Goal: Communication & Community: Answer question/provide support

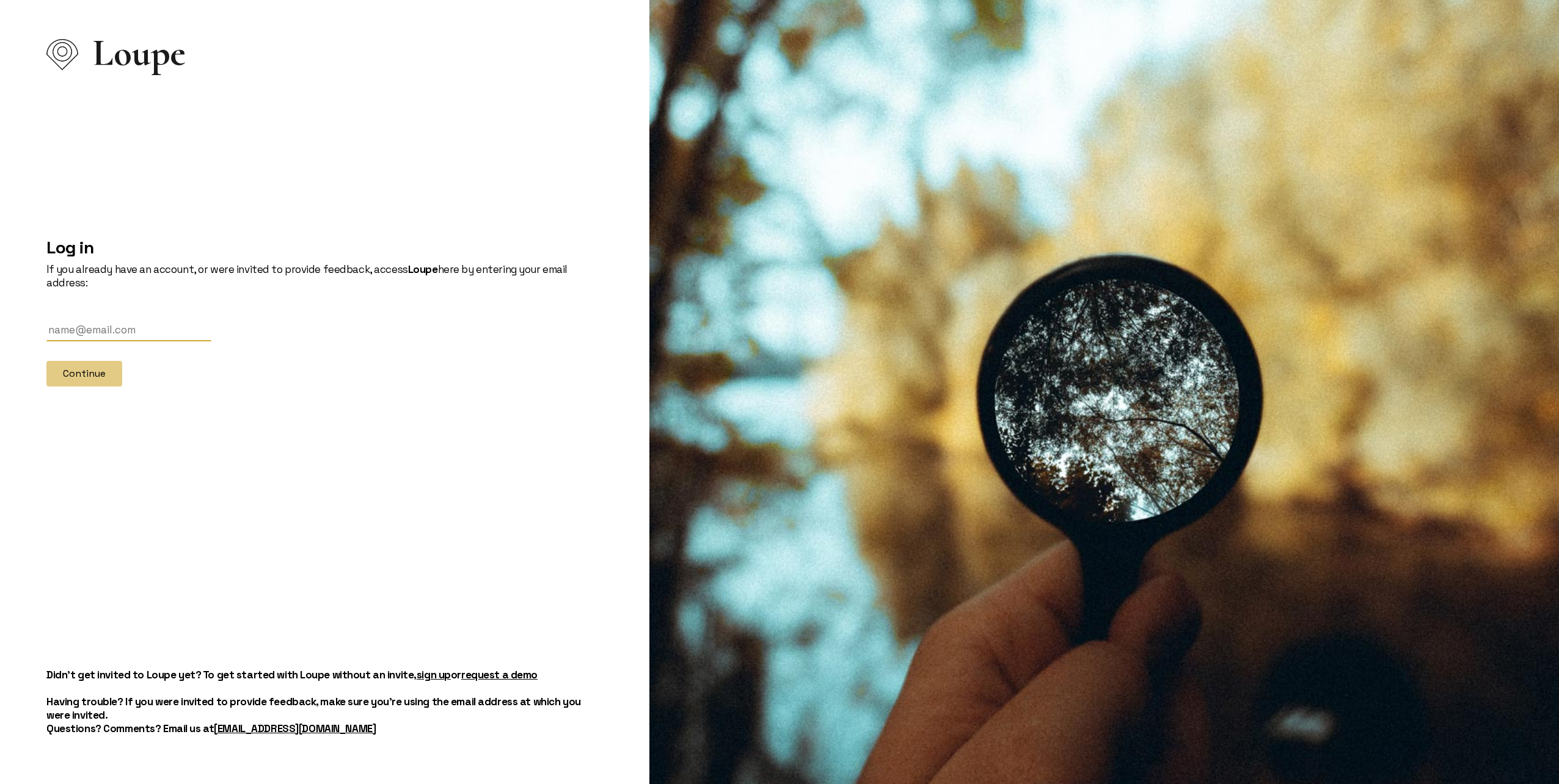
click at [117, 328] on input "text" at bounding box center [129, 330] width 165 height 23
type input "[EMAIL_ADDRESS][DOMAIN_NAME]"
click at [80, 369] on button "Continue" at bounding box center [85, 374] width 76 height 26
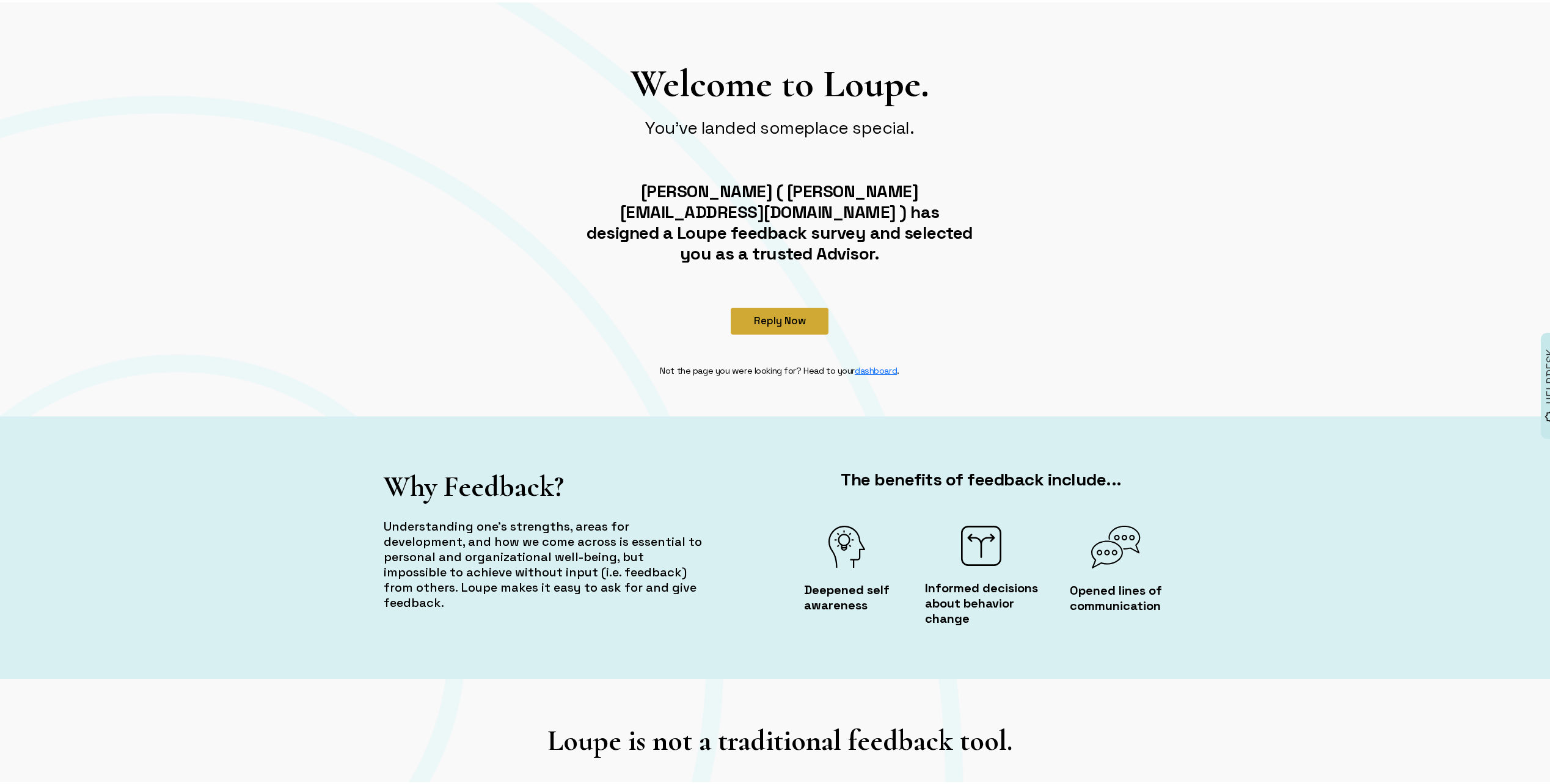
click at [779, 306] on button "Reply Now" at bounding box center [779, 319] width 98 height 27
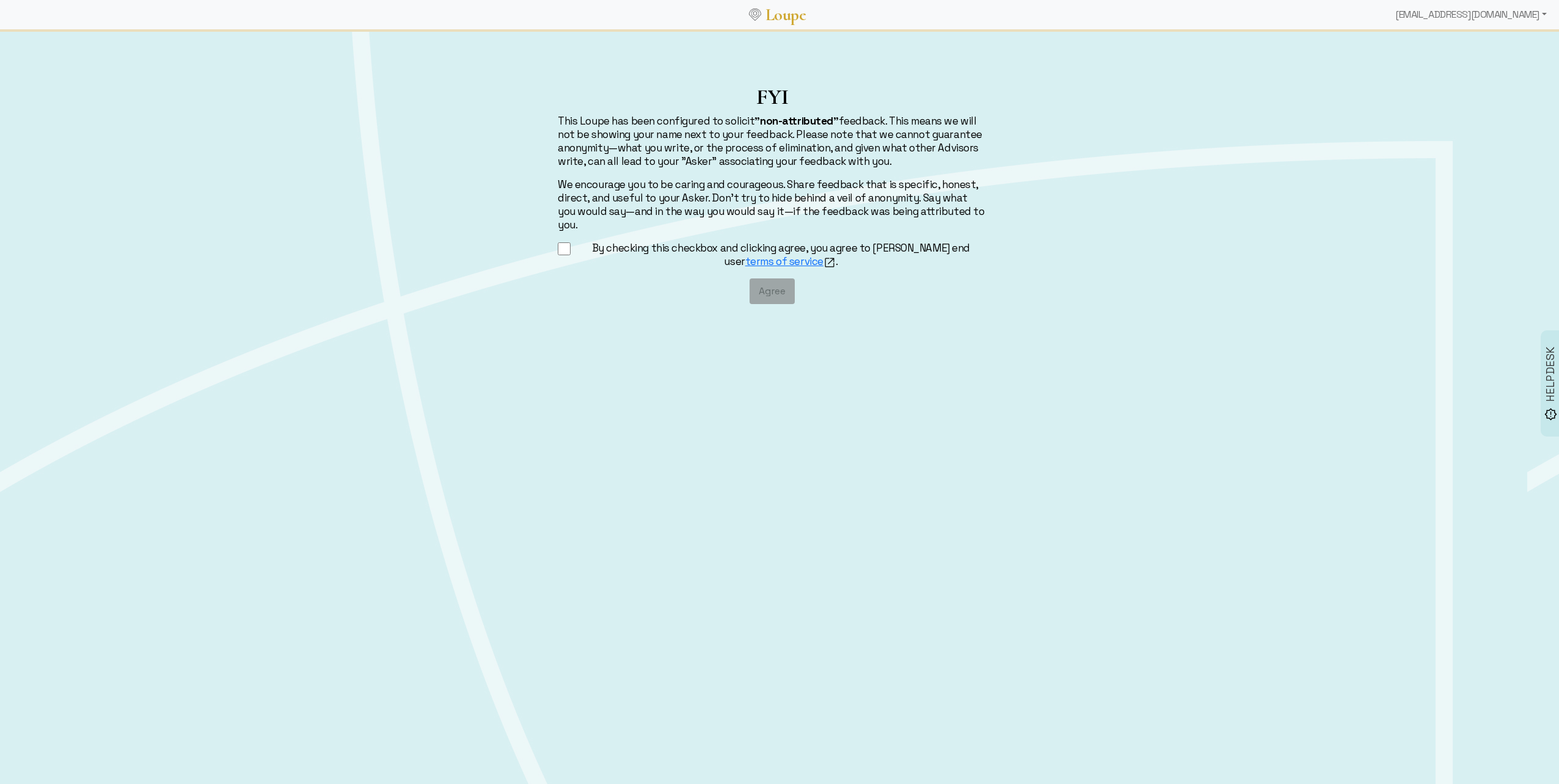
click at [564, 241] on input "By checking this checkbox and clicking agree, you agree to [PERSON_NAME] end us…" at bounding box center [564, 249] width 13 height 15
checkbox input "true"
click at [770, 278] on button "Agree" at bounding box center [772, 291] width 45 height 26
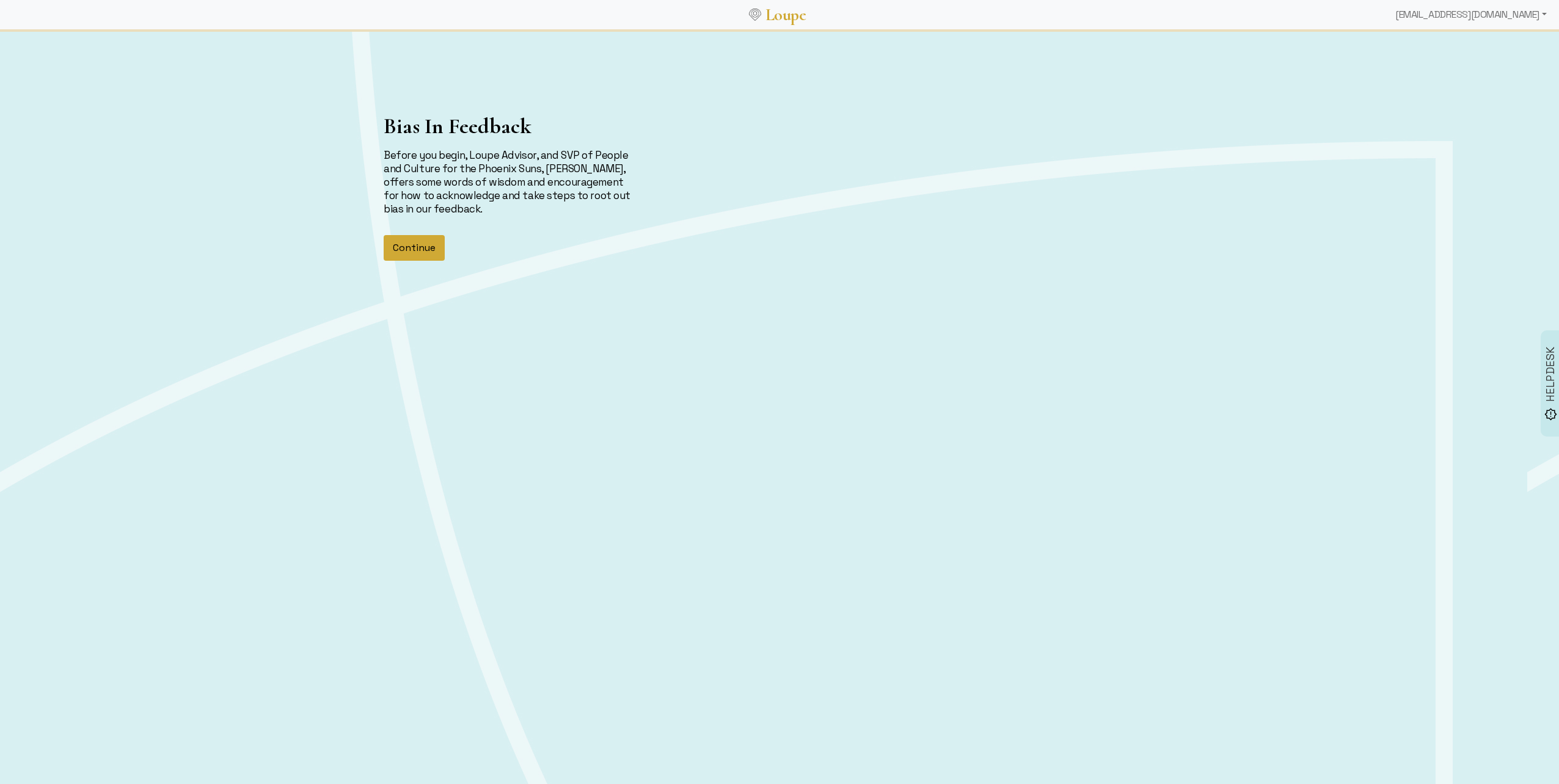
click at [416, 247] on button "Continue" at bounding box center [414, 247] width 61 height 26
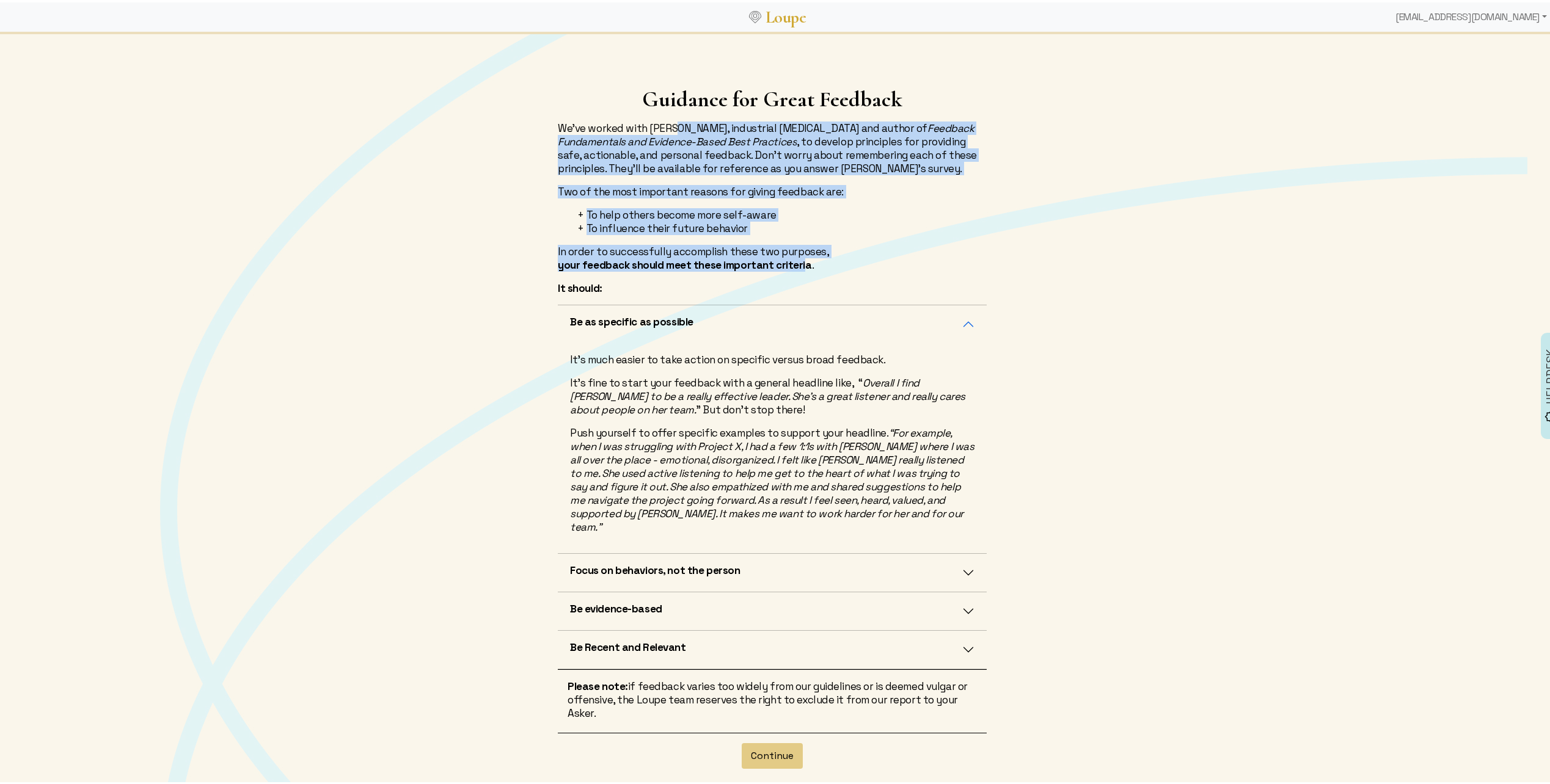
drag, startPoint x: 659, startPoint y: 131, endPoint x: 795, endPoint y: 266, distance: 191.6
click at [795, 266] on div "Guidance for Great Feedback We've worked with [PERSON_NAME], industrial [MEDICA…" at bounding box center [772, 193] width 443 height 218
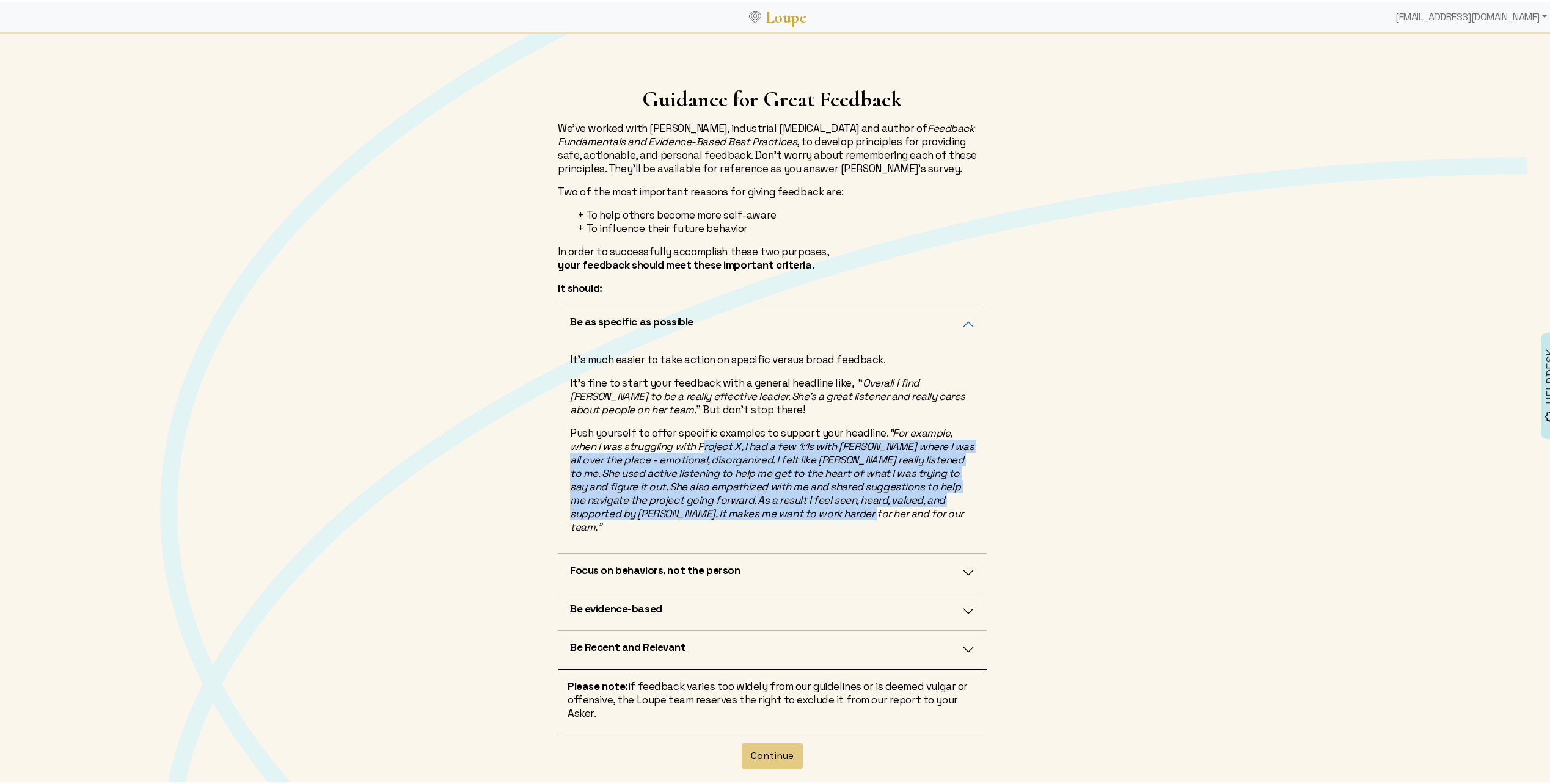
drag, startPoint x: 701, startPoint y: 445, endPoint x: 836, endPoint y: 509, distance: 149.4
click at [836, 509] on em "“For example, when I was struggling with Project X, I had a few 1:1s with [PERS…" at bounding box center [772, 477] width 404 height 107
drag, startPoint x: 836, startPoint y: 509, endPoint x: 754, endPoint y: 555, distance: 94.0
click at [754, 555] on button "Focus on behaviors, not the person" at bounding box center [772, 571] width 429 height 38
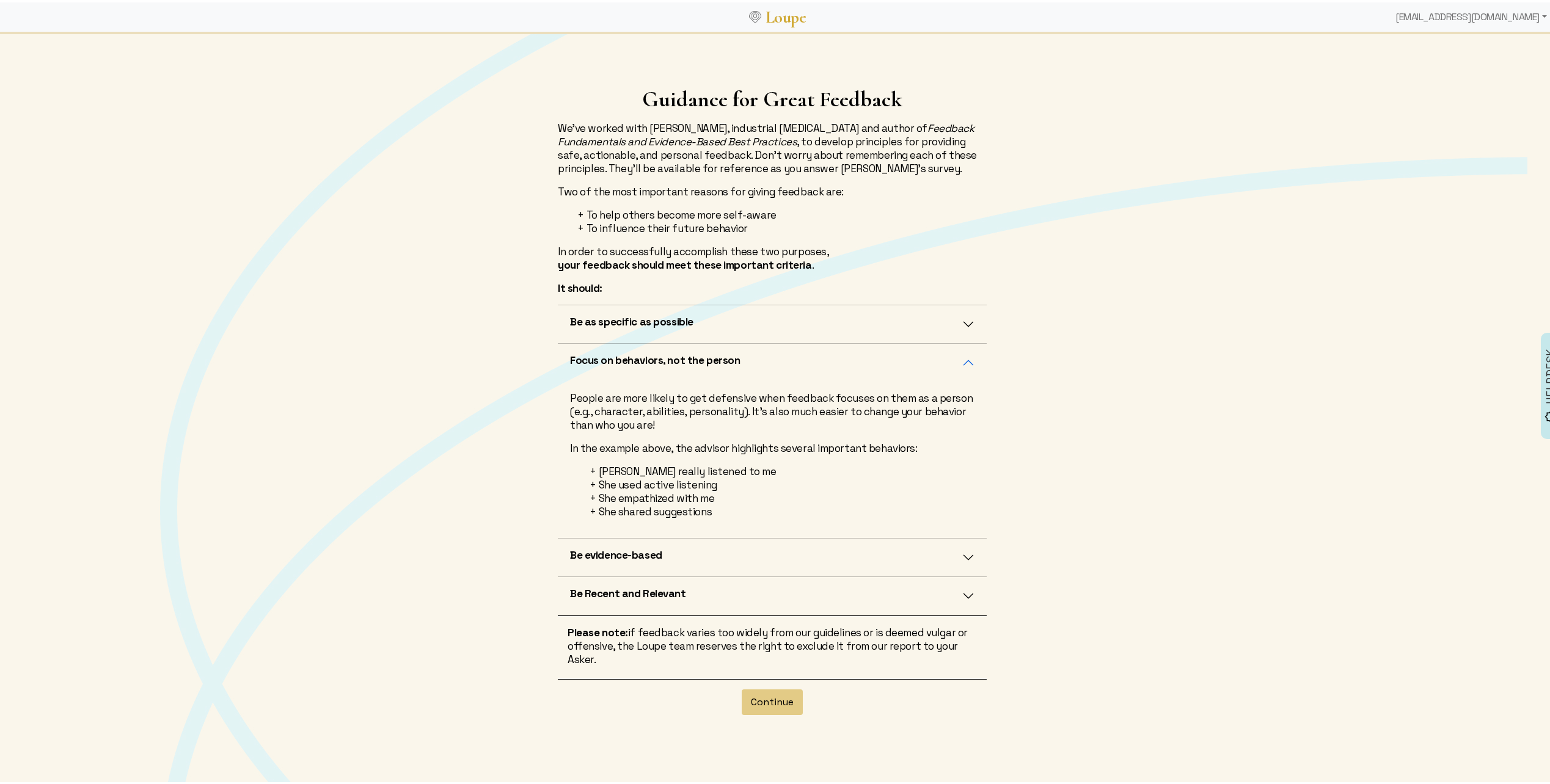
drag, startPoint x: 592, startPoint y: 400, endPoint x: 878, endPoint y: 508, distance: 305.7
click at [878, 508] on div "People are more likely to get defensive when feedback focuses on them as a pers…" at bounding box center [772, 458] width 429 height 157
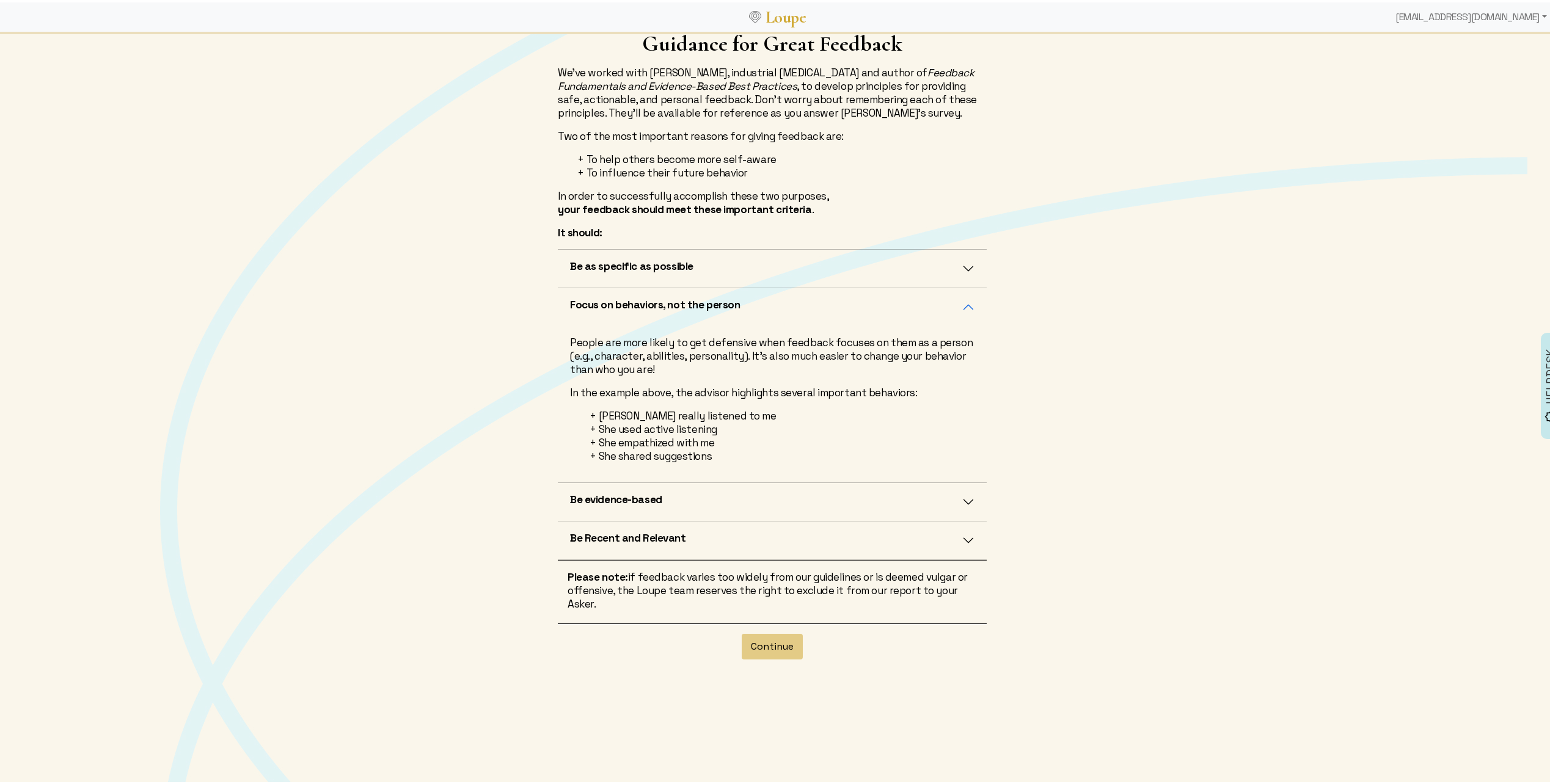
click at [792, 494] on button "Be evidence-based" at bounding box center [772, 499] width 429 height 38
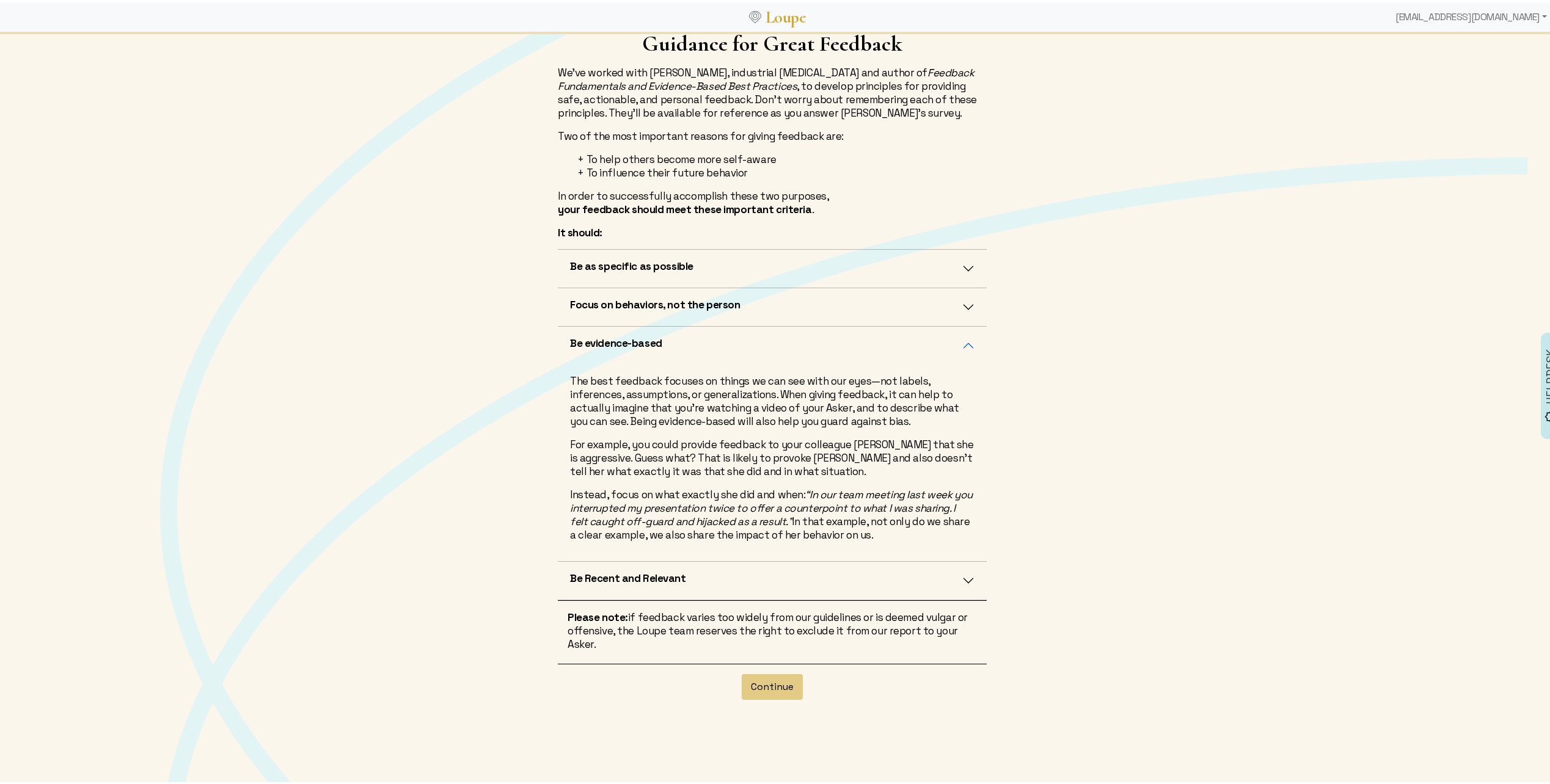
scroll to position [0, 0]
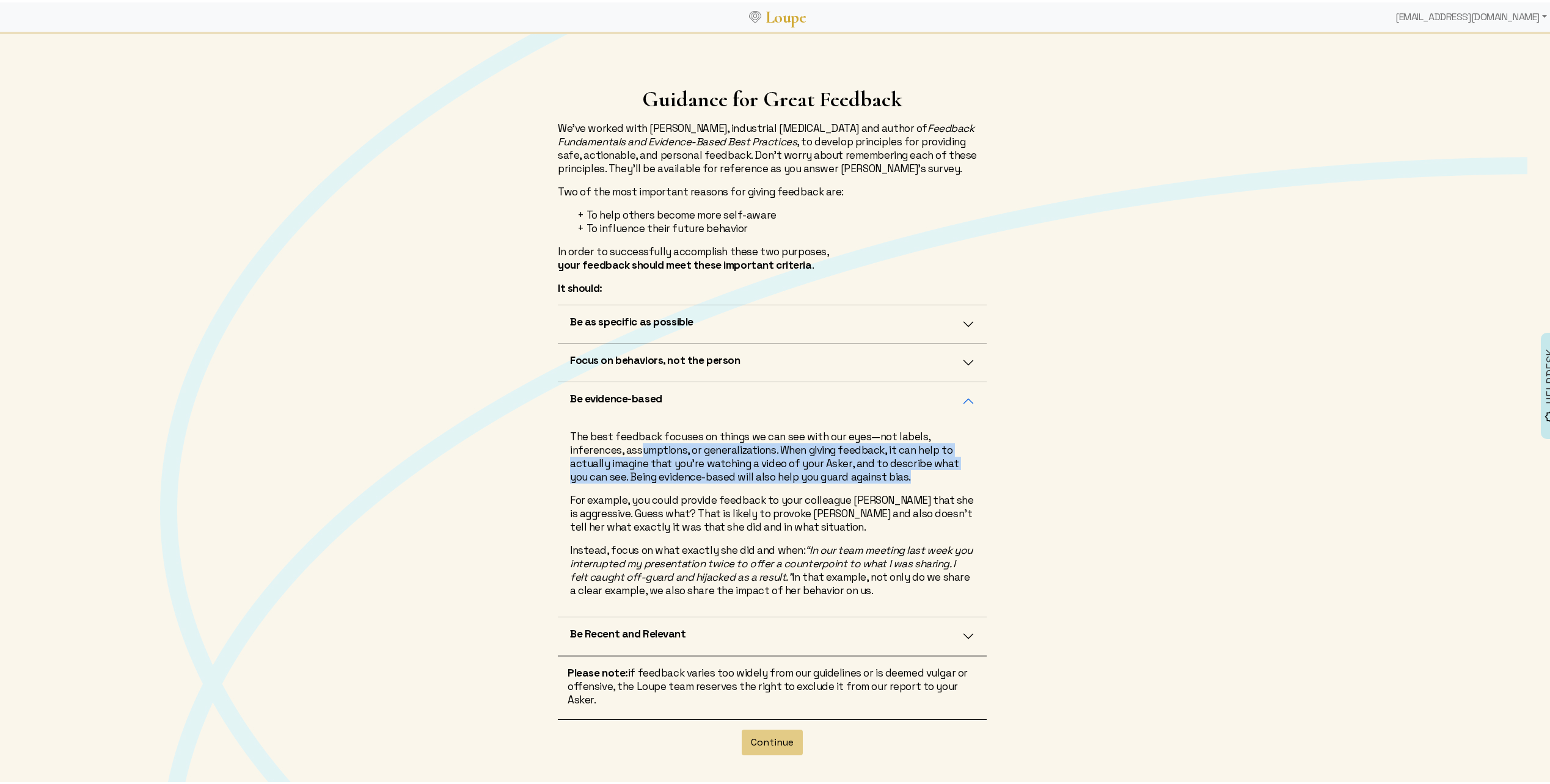
drag, startPoint x: 640, startPoint y: 450, endPoint x: 934, endPoint y: 476, distance: 295.1
click at [934, 476] on p "The best feedback focuses on things we can see with our eyes—not labels, infere…" at bounding box center [772, 454] width 405 height 54
drag, startPoint x: 672, startPoint y: 495, endPoint x: 953, endPoint y: 582, distance: 294.2
click at [953, 582] on div "The best feedback focuses on things we can see with our eyes—not labels, infere…" at bounding box center [772, 516] width 429 height 197
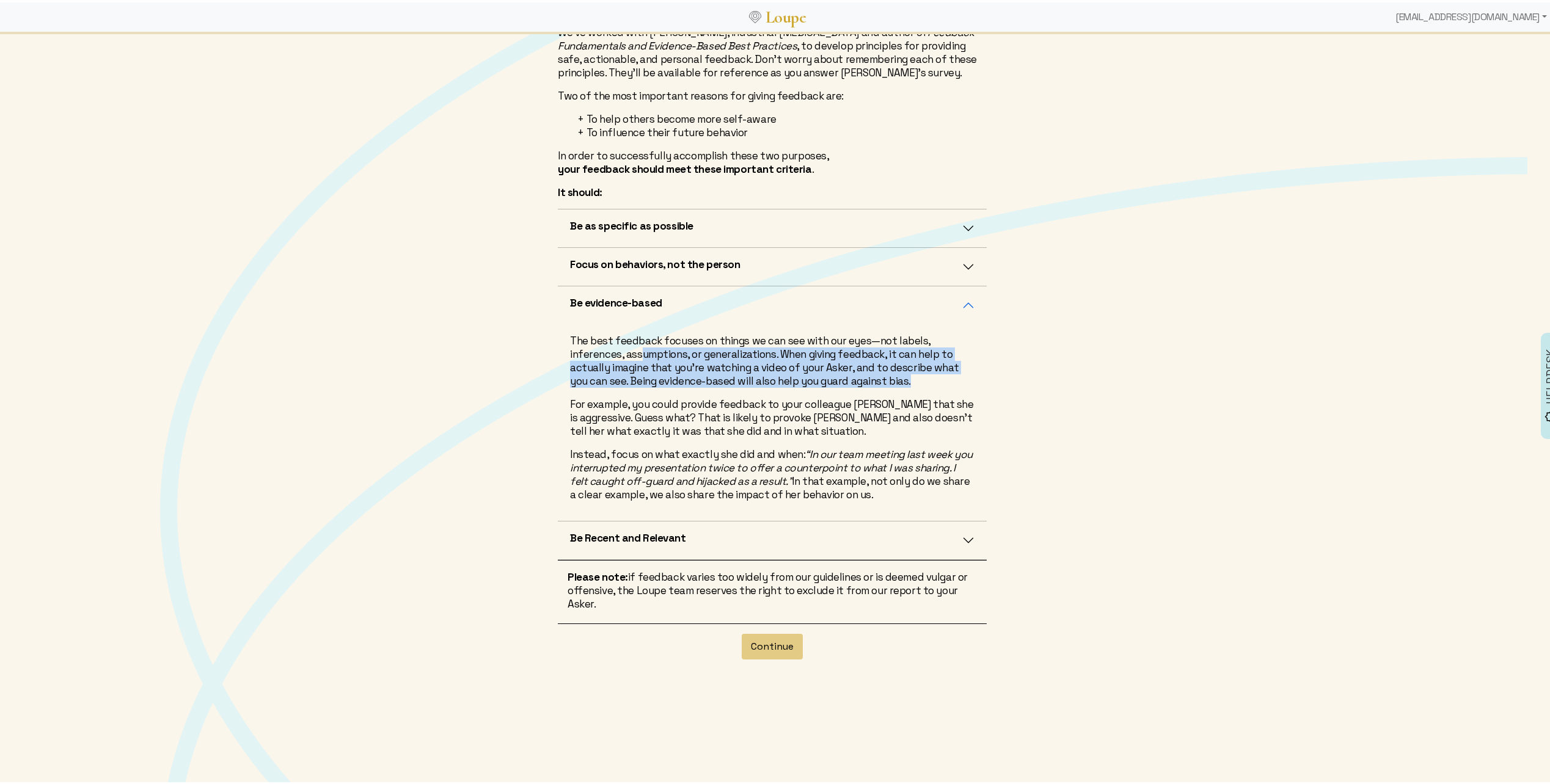
click at [775, 545] on button "Be Recent and Relevant" at bounding box center [772, 538] width 429 height 38
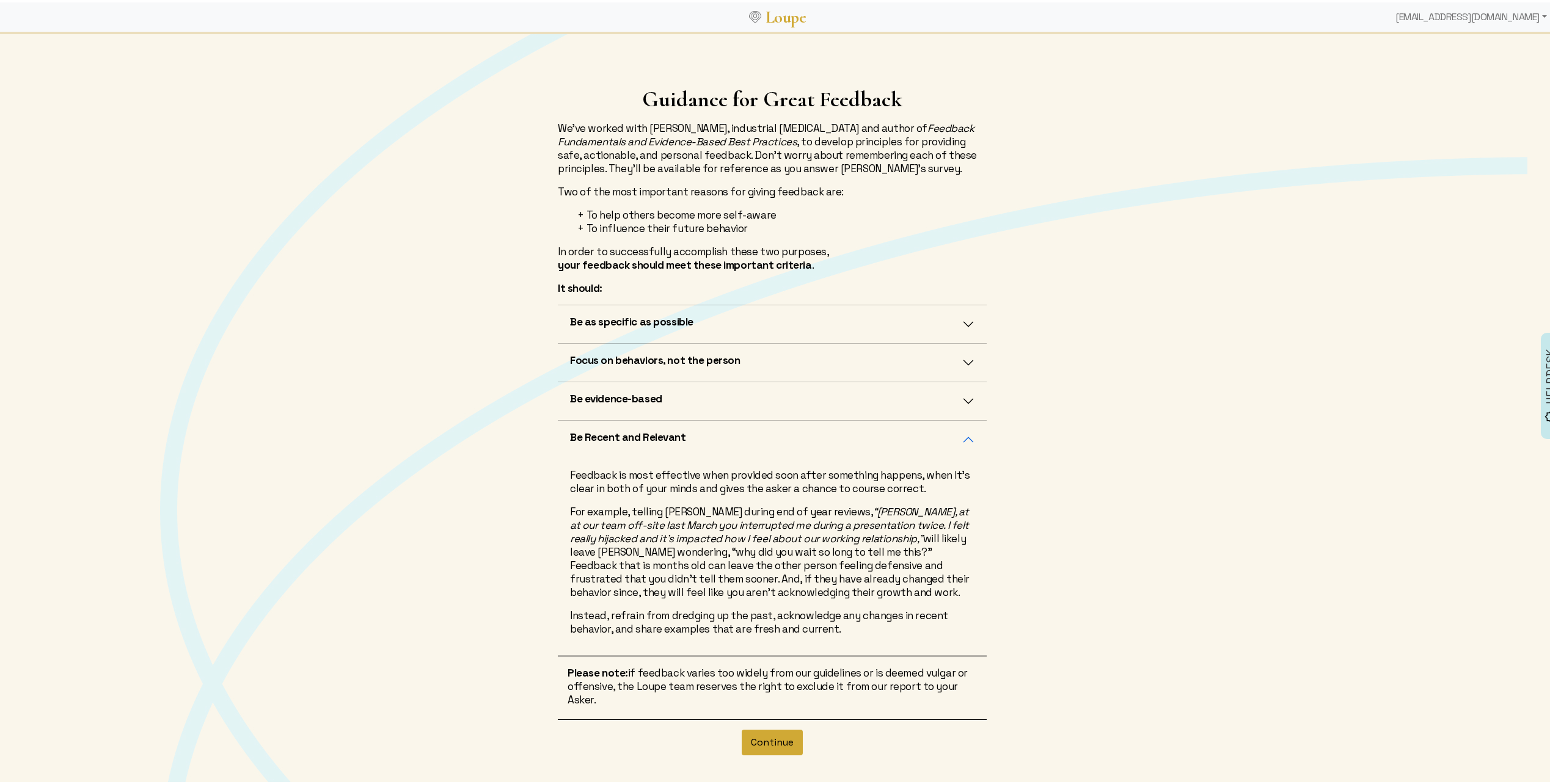
click at [756, 735] on button "Continue" at bounding box center [772, 740] width 61 height 26
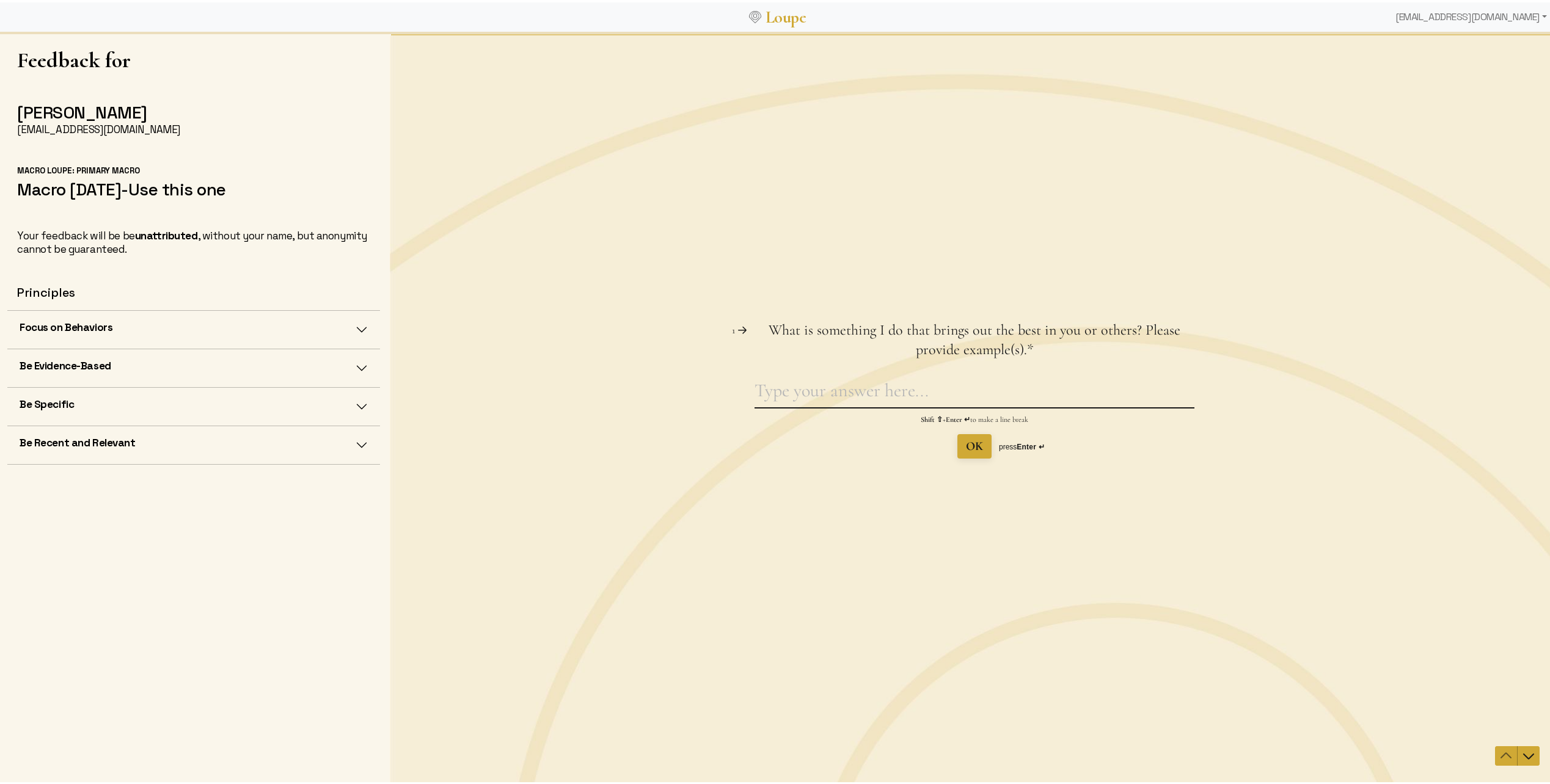
click at [992, 389] on textarea "What is something I do that brings out the best in you or others? Please provid…" at bounding box center [974, 393] width 440 height 28
click at [335, 321] on button "Focus on Behaviors" at bounding box center [194, 328] width 373 height 38
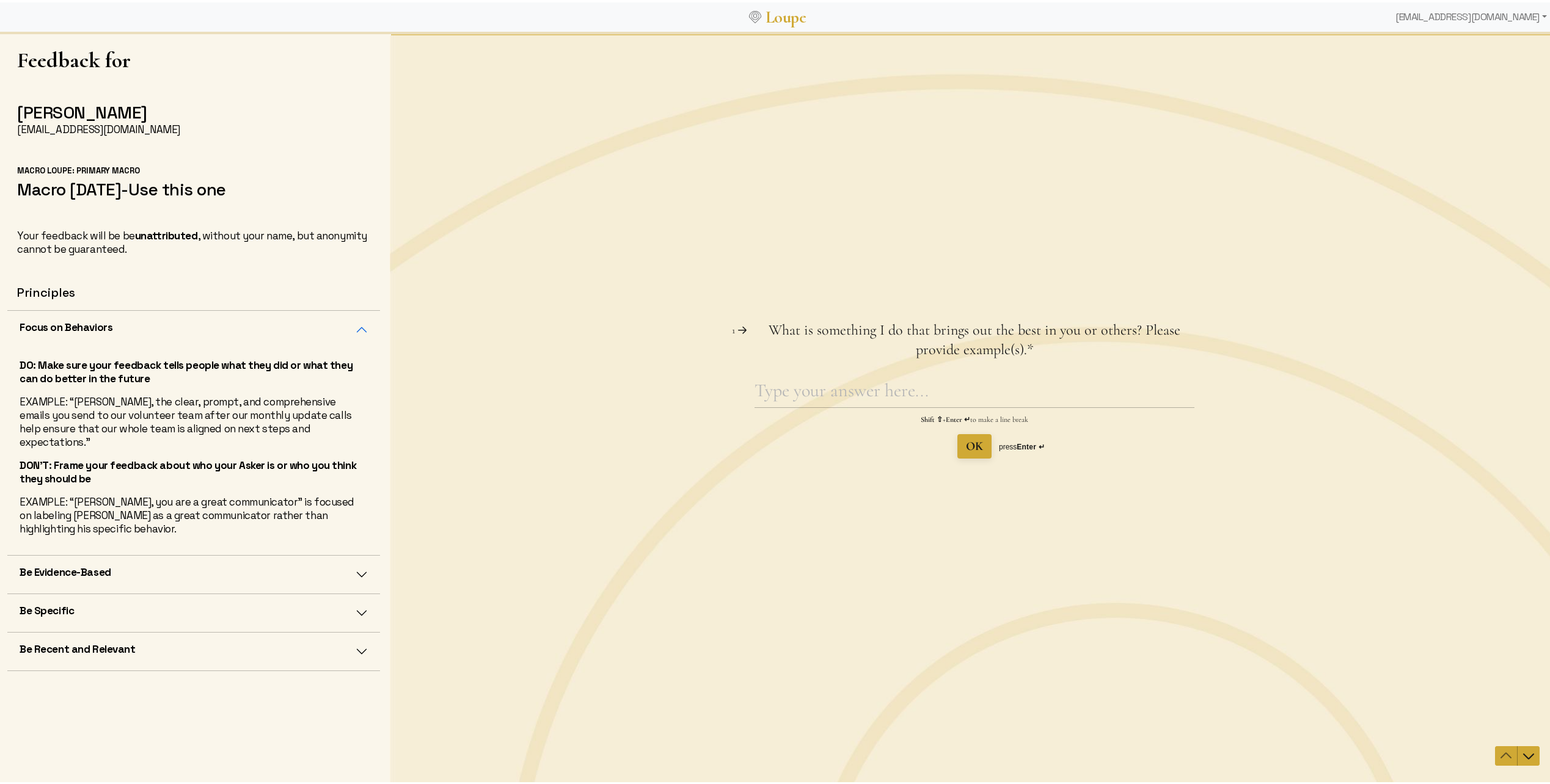
click at [246, 571] on button "Be Evidence-Based" at bounding box center [194, 573] width 373 height 38
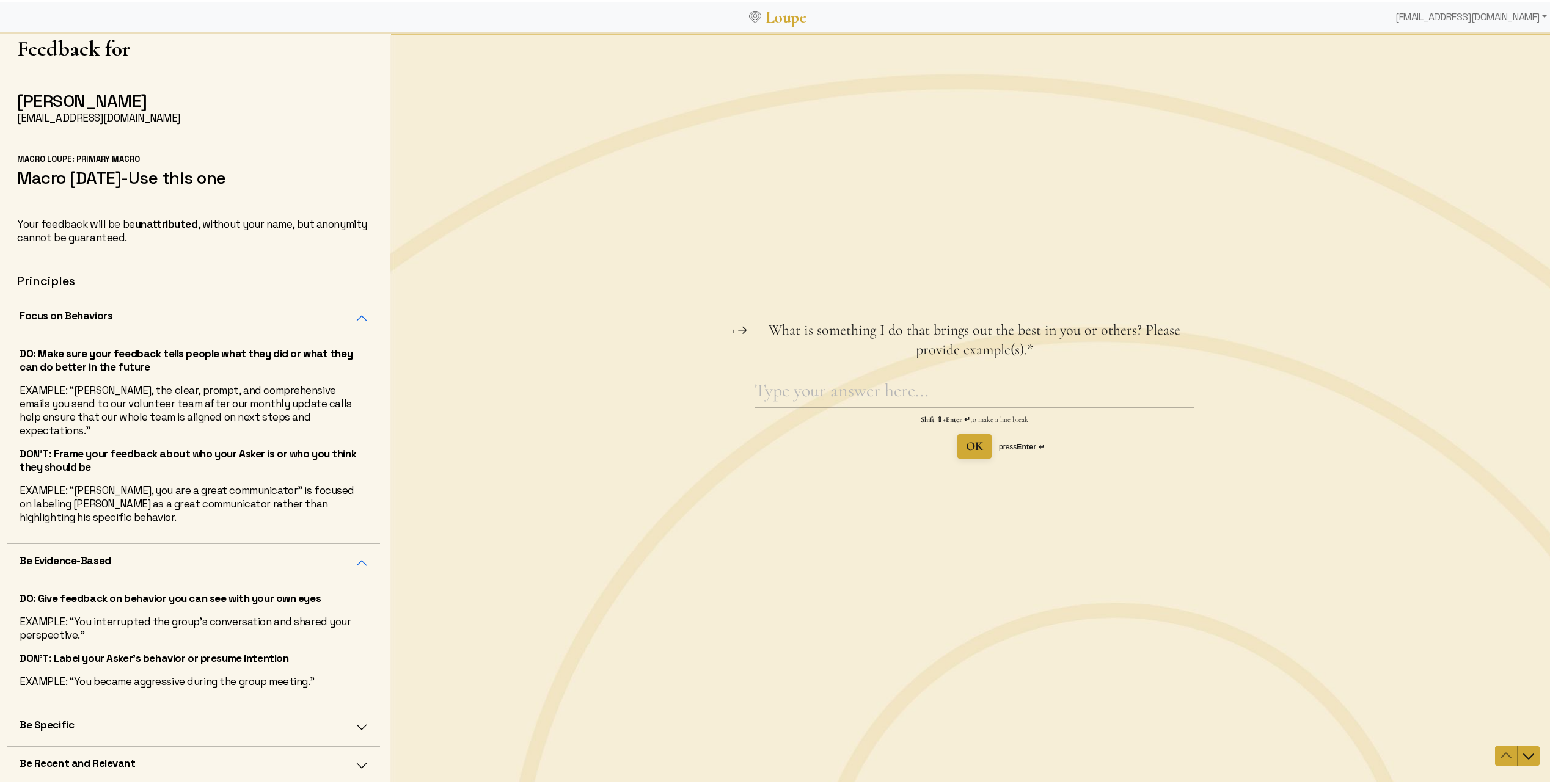
scroll to position [2, 0]
click at [232, 726] on button "Be Specific" at bounding box center [194, 723] width 373 height 38
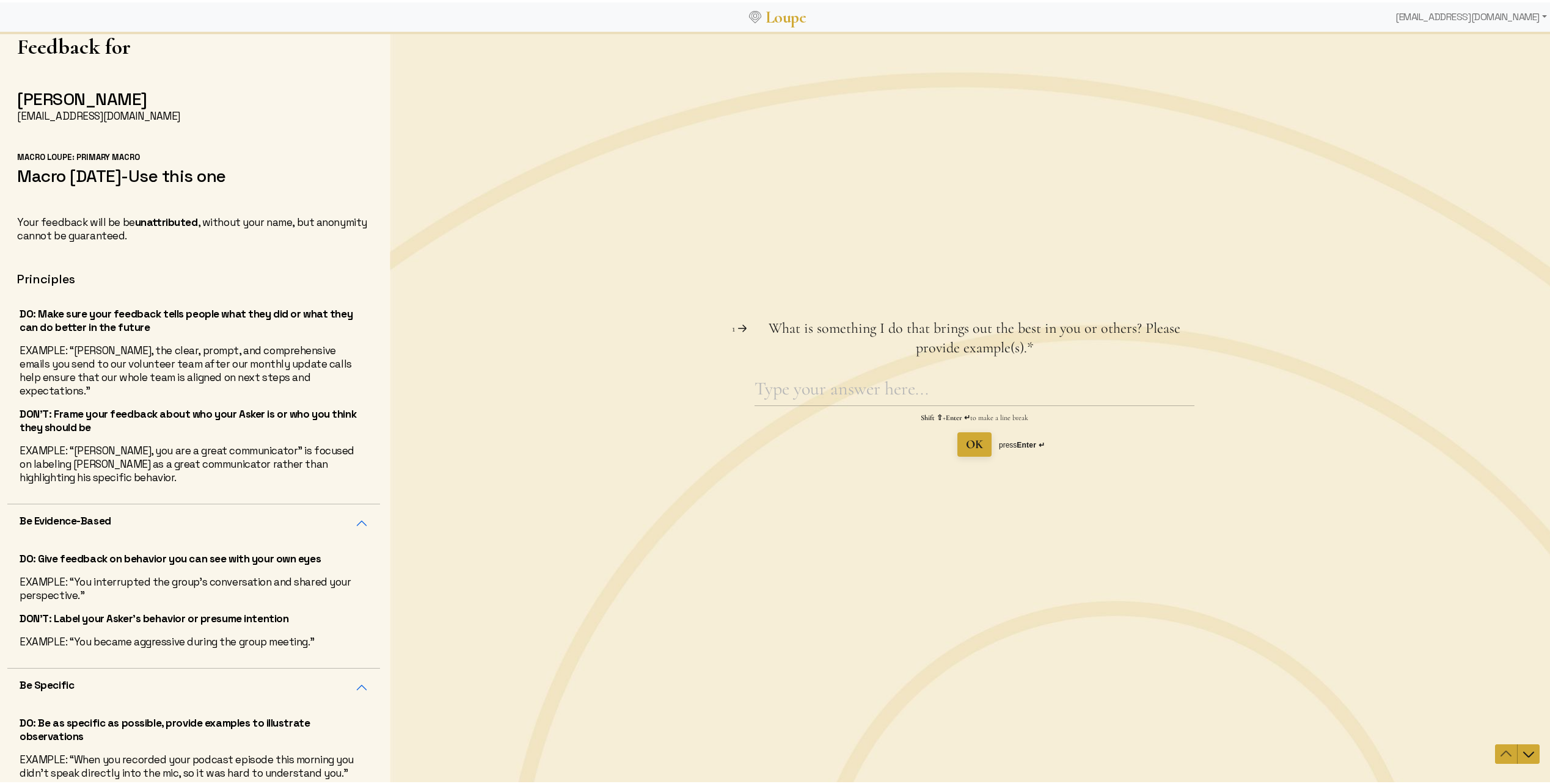
scroll to position [113, 0]
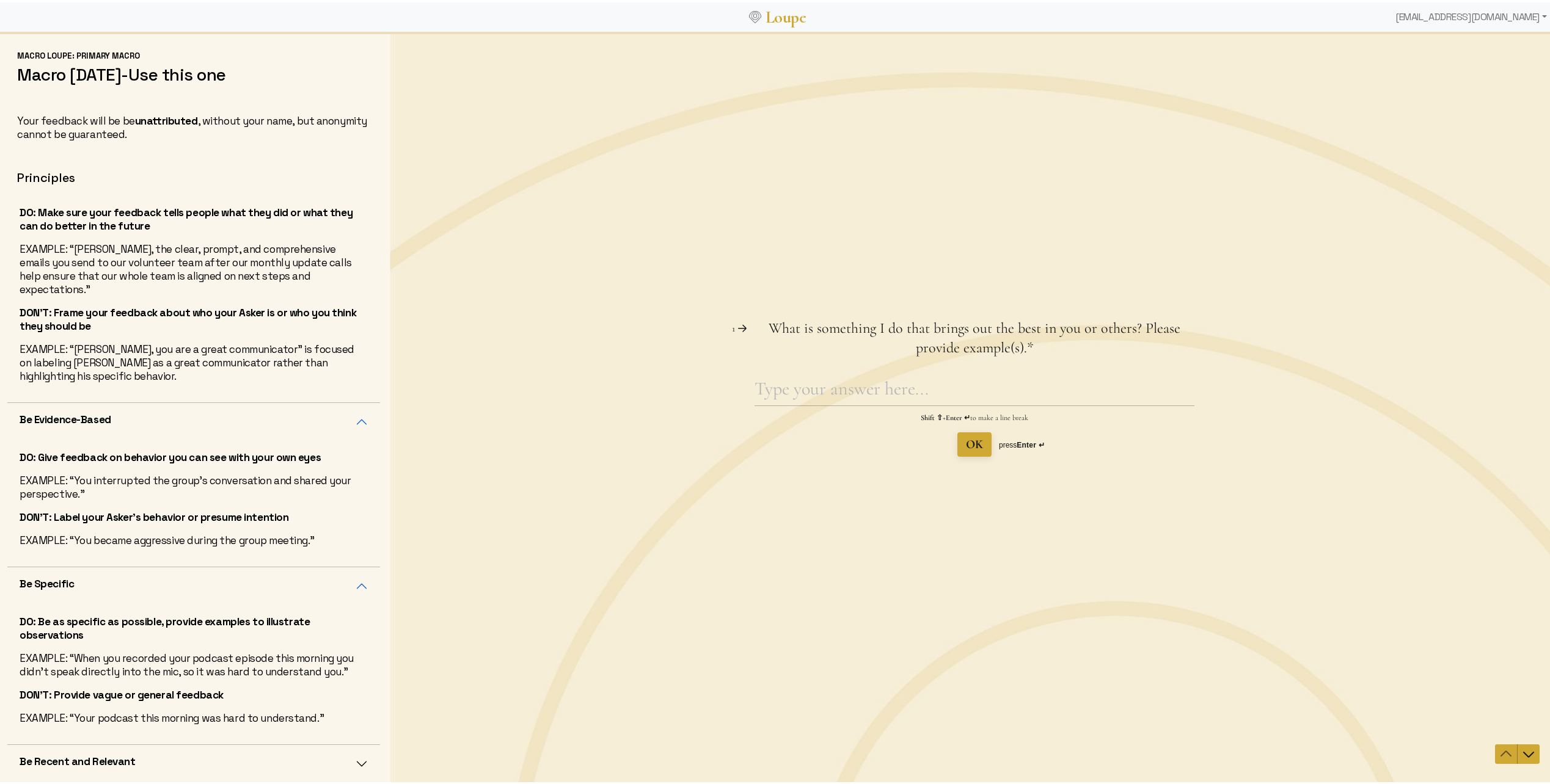
click at [335, 574] on button "Be Specific" at bounding box center [194, 584] width 373 height 38
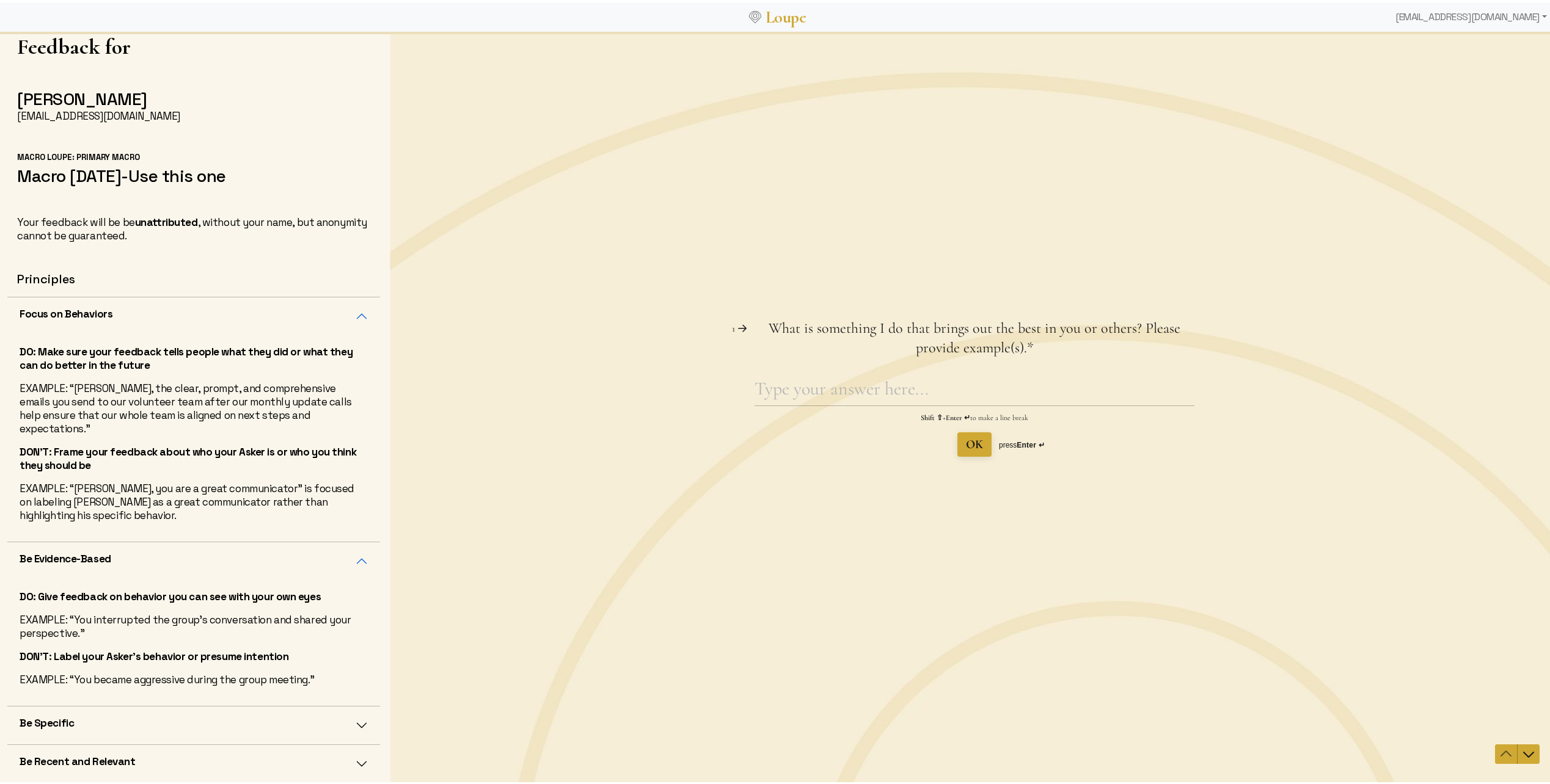
click at [338, 561] on button "Be Evidence-Based" at bounding box center [194, 559] width 373 height 38
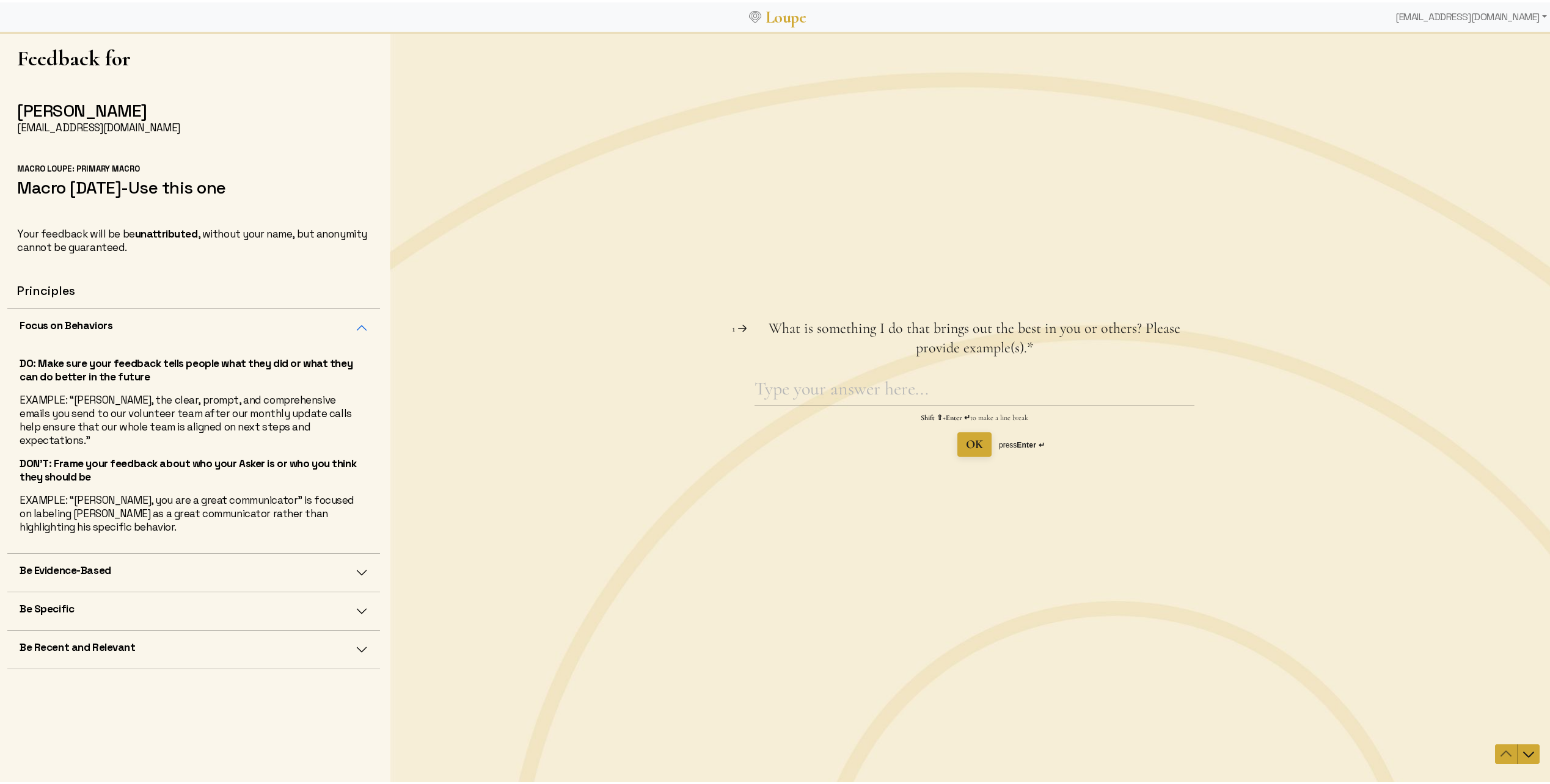
click at [338, 560] on button "Be Evidence-Based" at bounding box center [194, 571] width 373 height 38
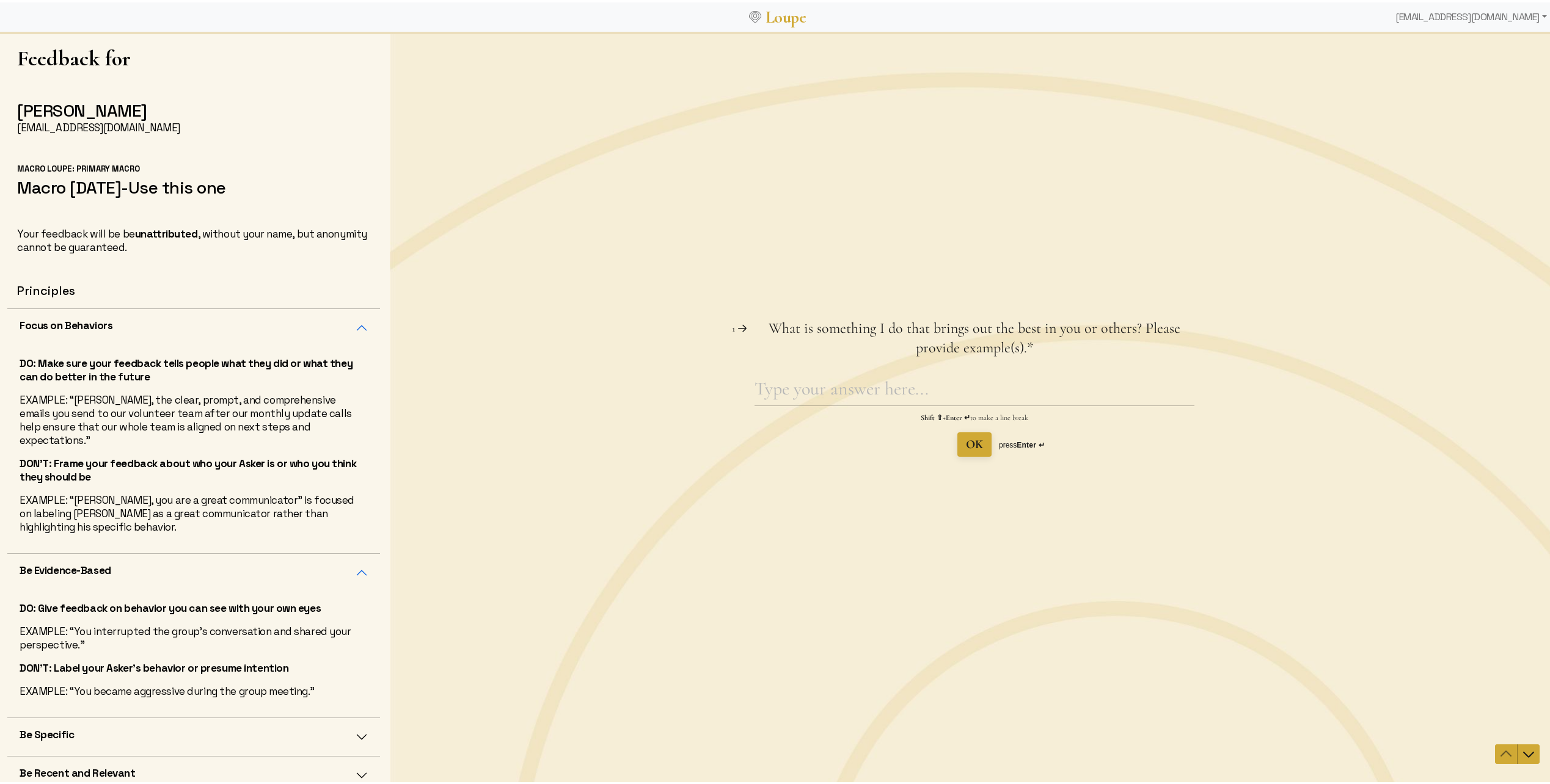
scroll to position [11, 0]
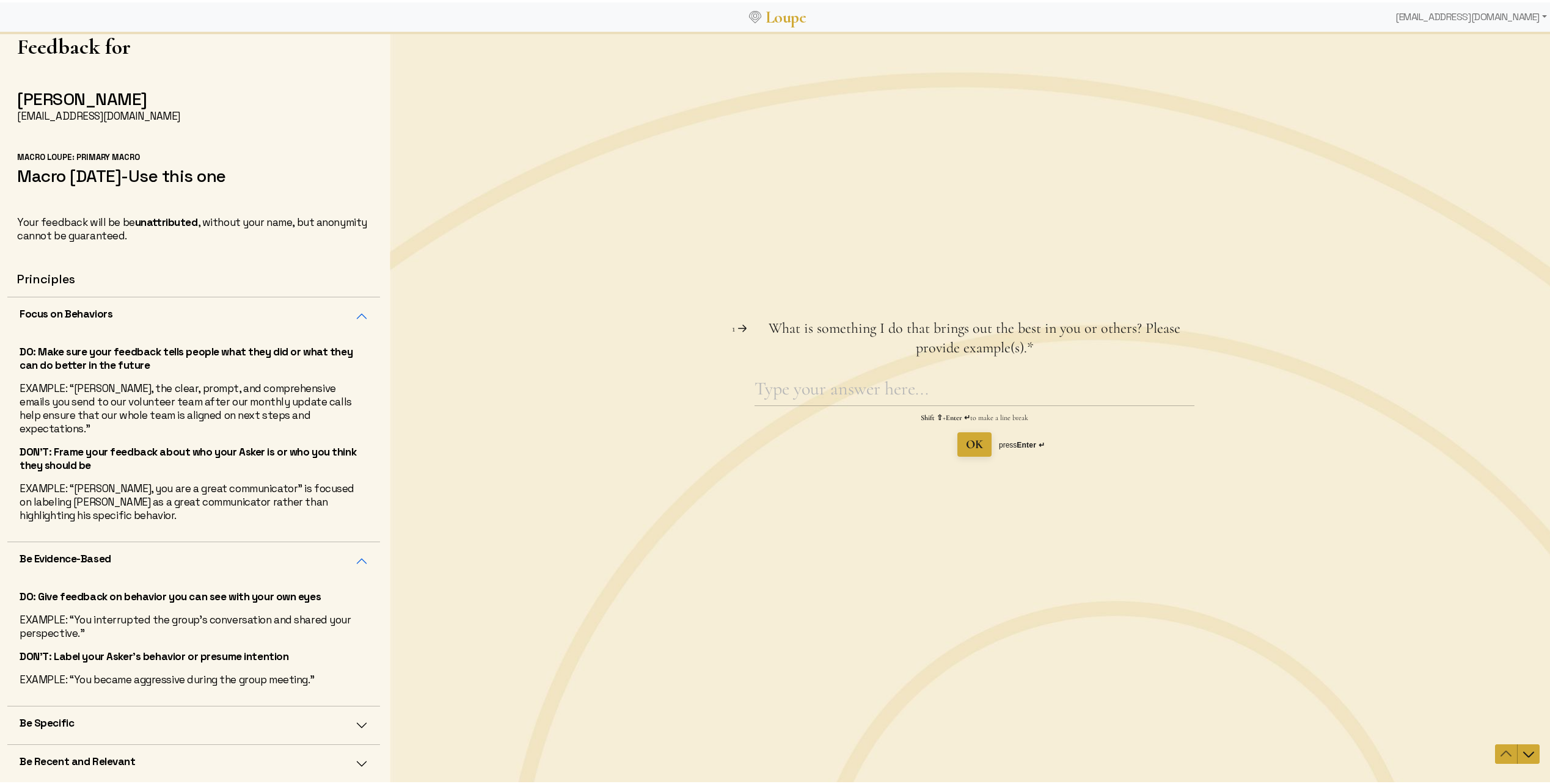
click at [286, 715] on button "Be Specific" at bounding box center [194, 723] width 373 height 38
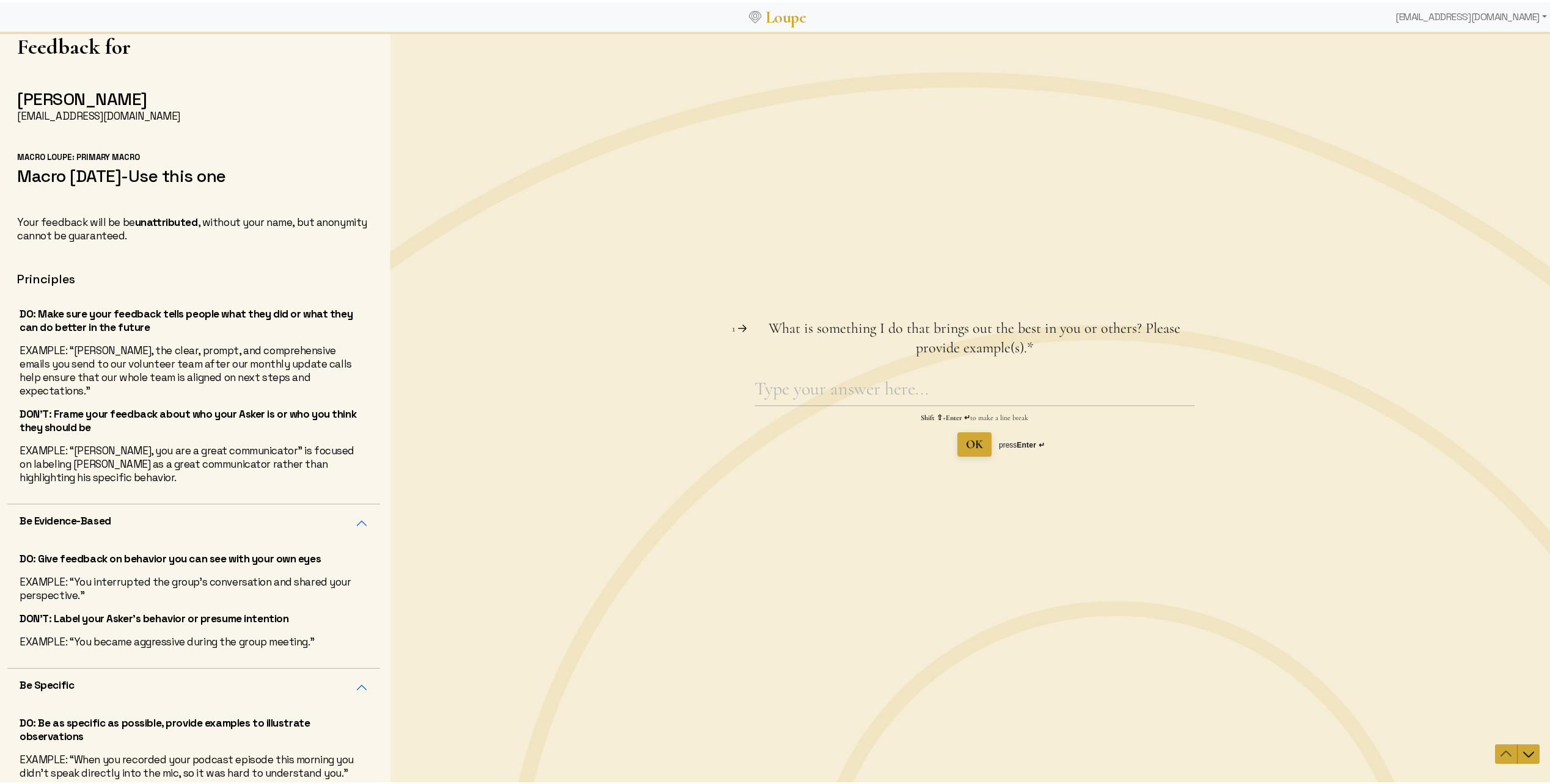
scroll to position [113, 0]
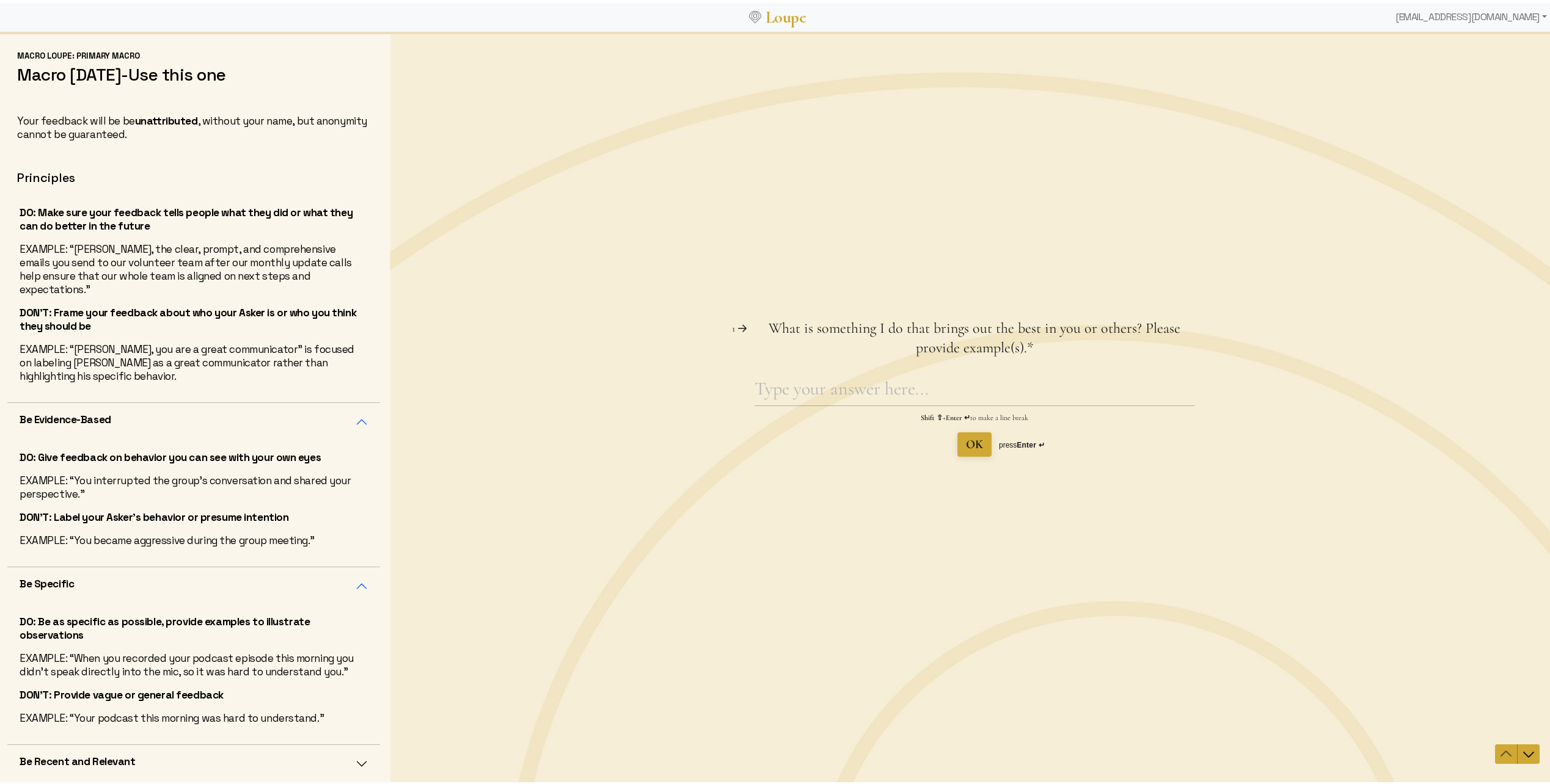
click at [216, 762] on button "Be Recent and Relevant" at bounding box center [194, 762] width 373 height 38
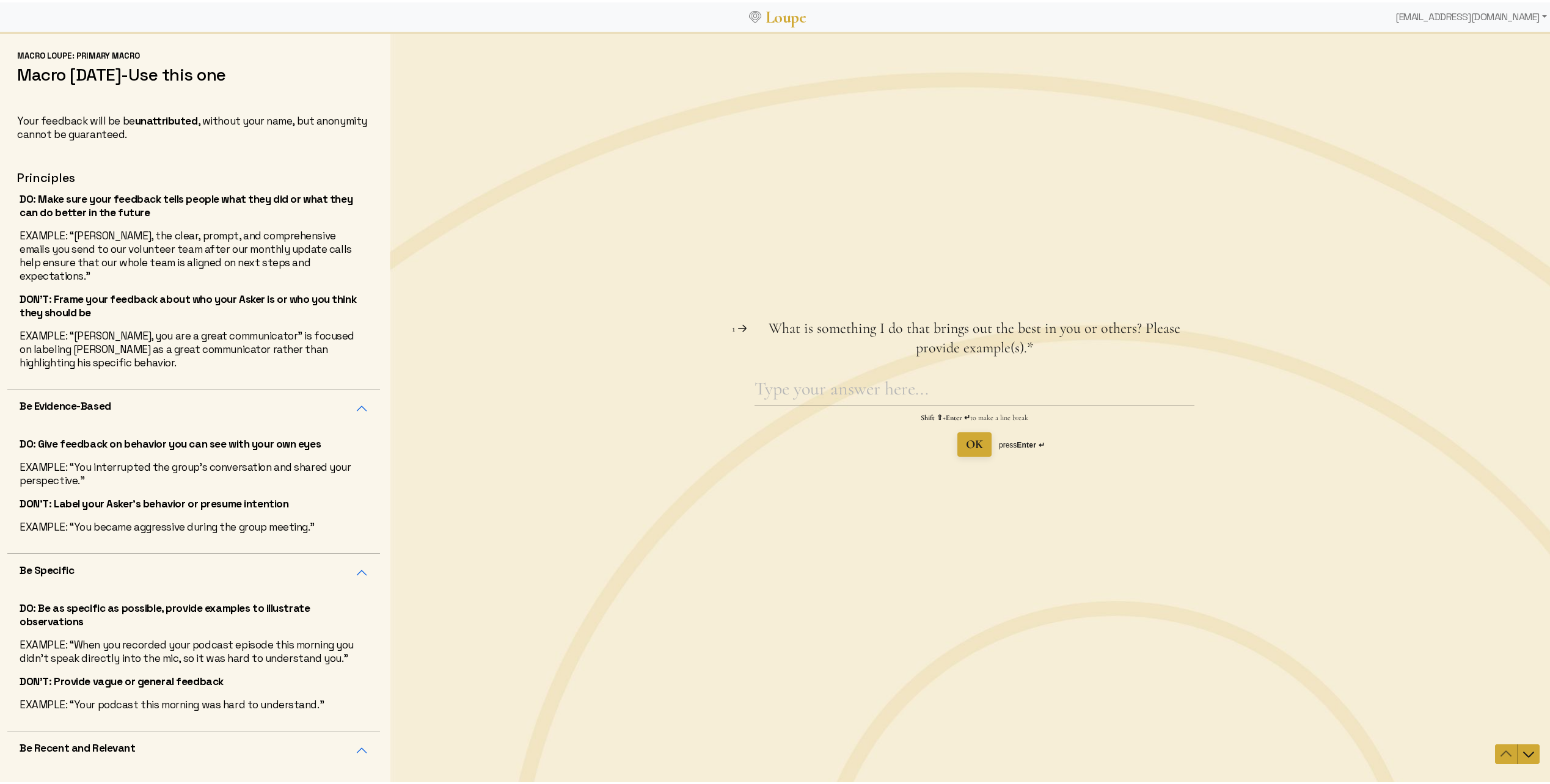
scroll to position [231, 0]
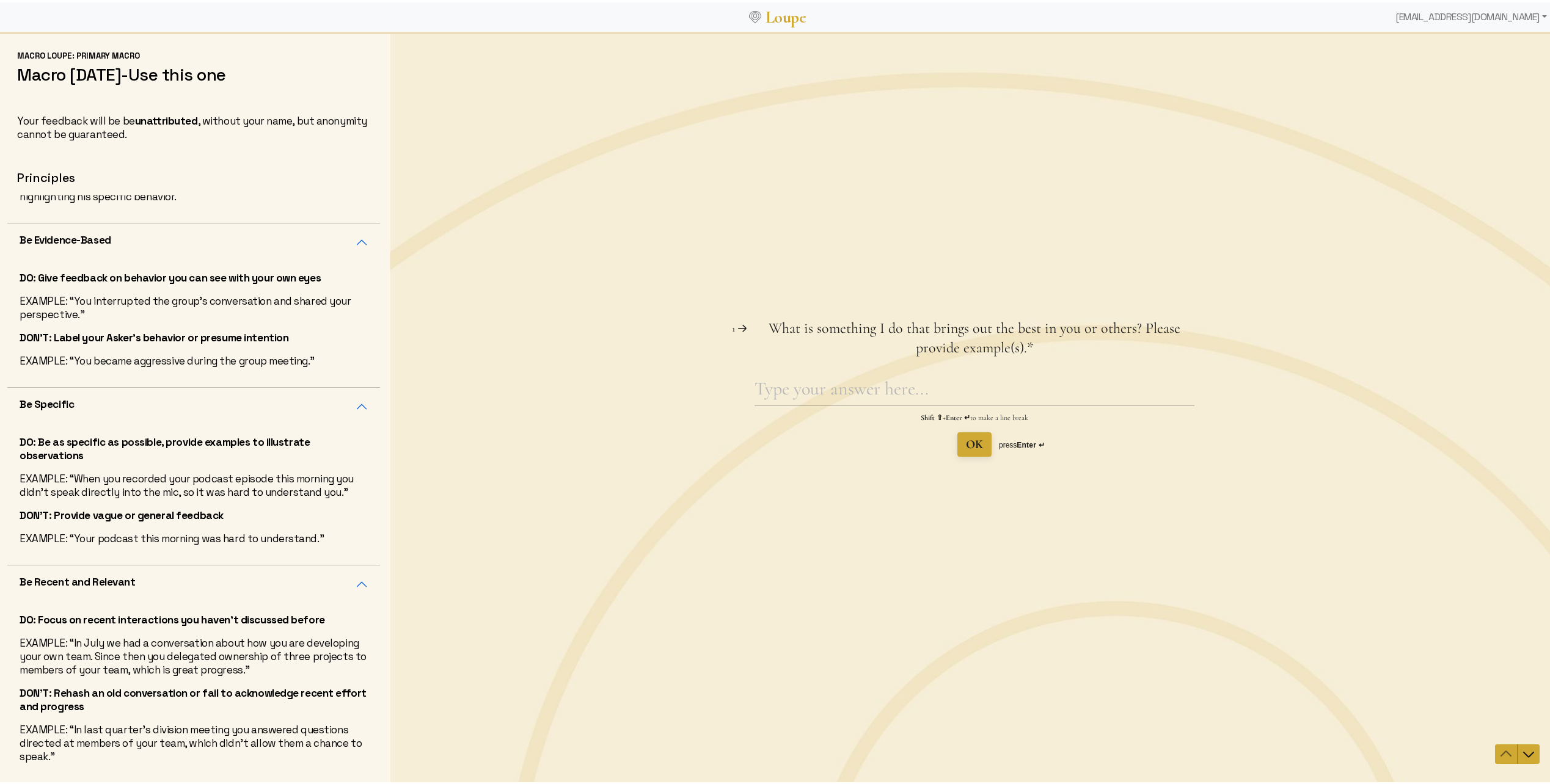
click at [807, 396] on textarea "What is something I do that brings out the best in you or others? Please provid…" at bounding box center [974, 391] width 440 height 28
click at [1054, 391] on textarea "What is something I do that brings out the best in you or others? Please provid…" at bounding box center [974, 391] width 440 height 28
click at [924, 387] on textarea "What is something I do that brings out the best in you or others? Please provid…" at bounding box center [974, 391] width 440 height 28
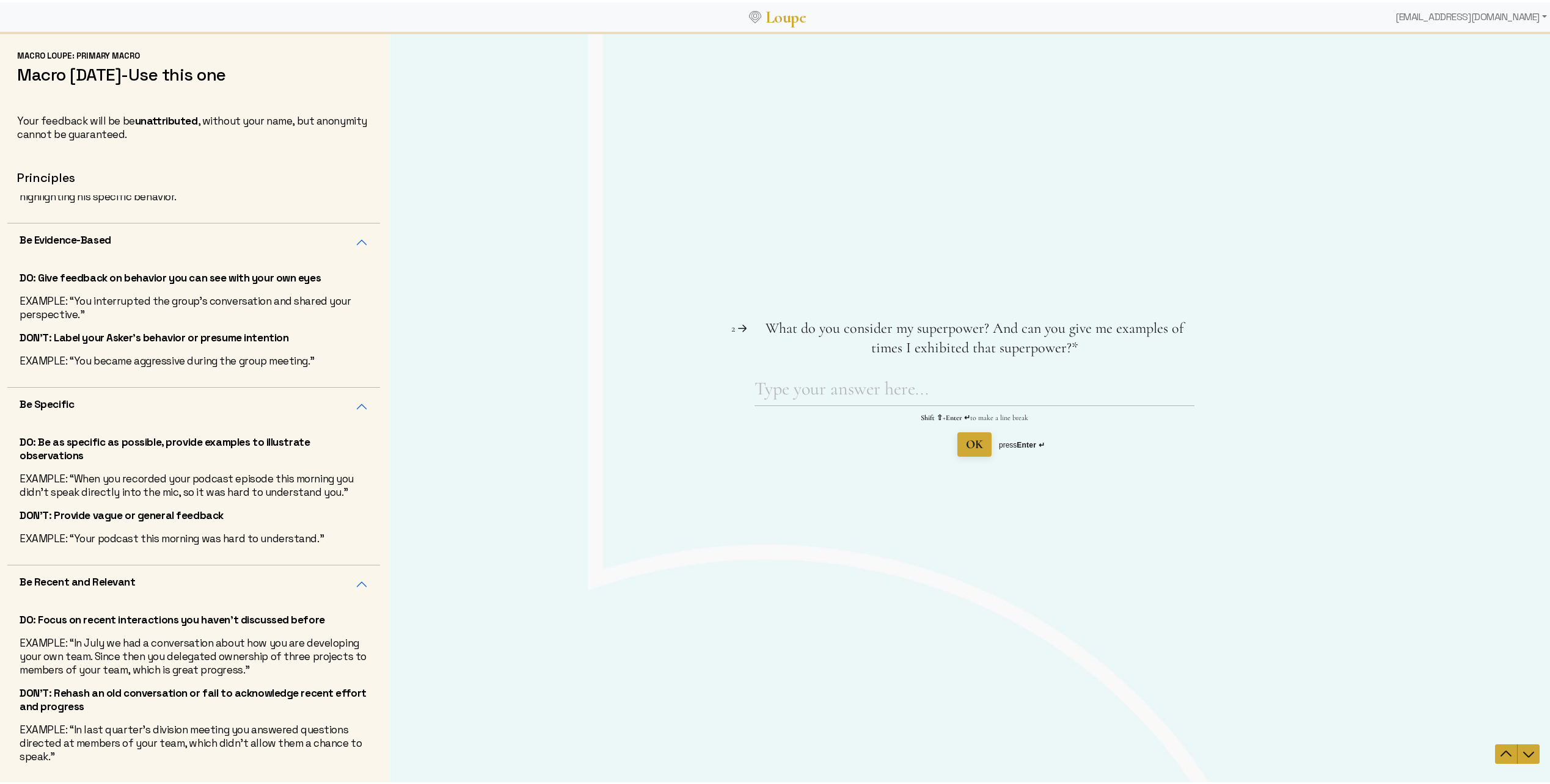
type textarea "I work effectively with my team and across departments. Communicating well, act…"
type textarea "M"
type textarea "C"
type textarea "A"
type textarea "C"
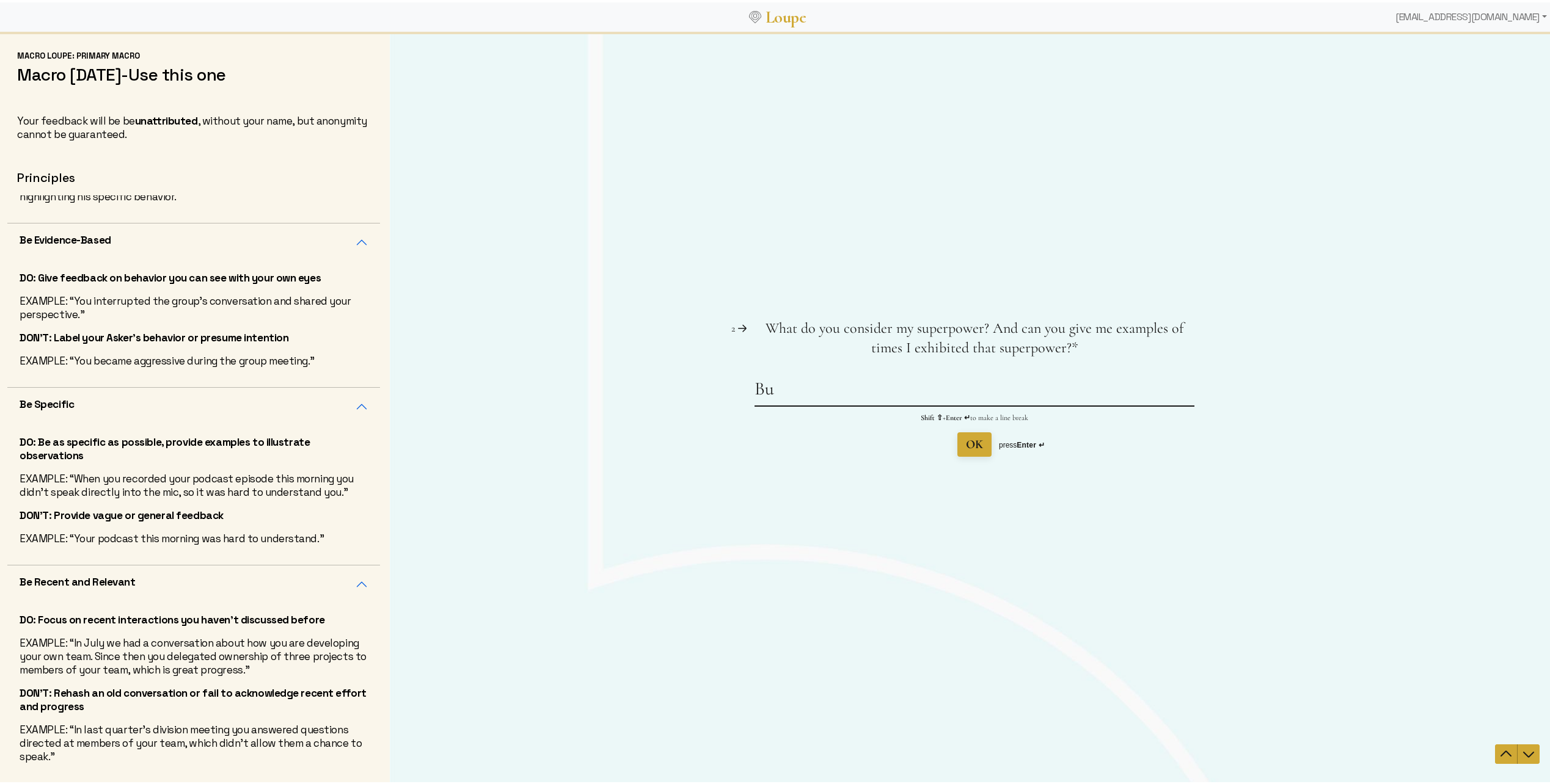
type textarea "B"
click at [946, 396] on textarea "What do you consider my superpower? And can you give me examples of times I exh…" at bounding box center [974, 391] width 440 height 28
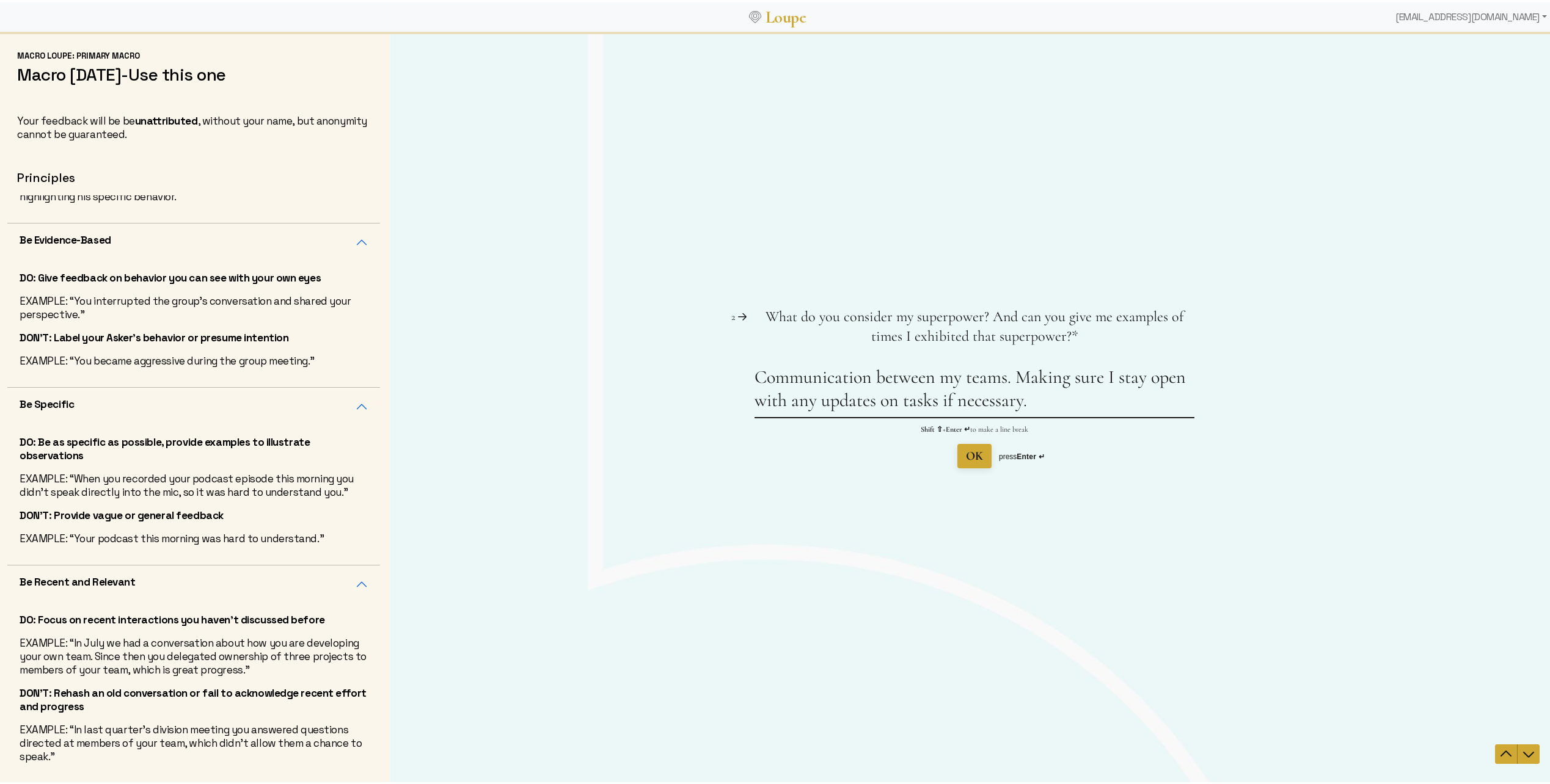
type textarea "Communication between my teams. Making sure I stay open with any updates on tas…"
click at [974, 463] on span "OK" at bounding box center [974, 455] width 17 height 17
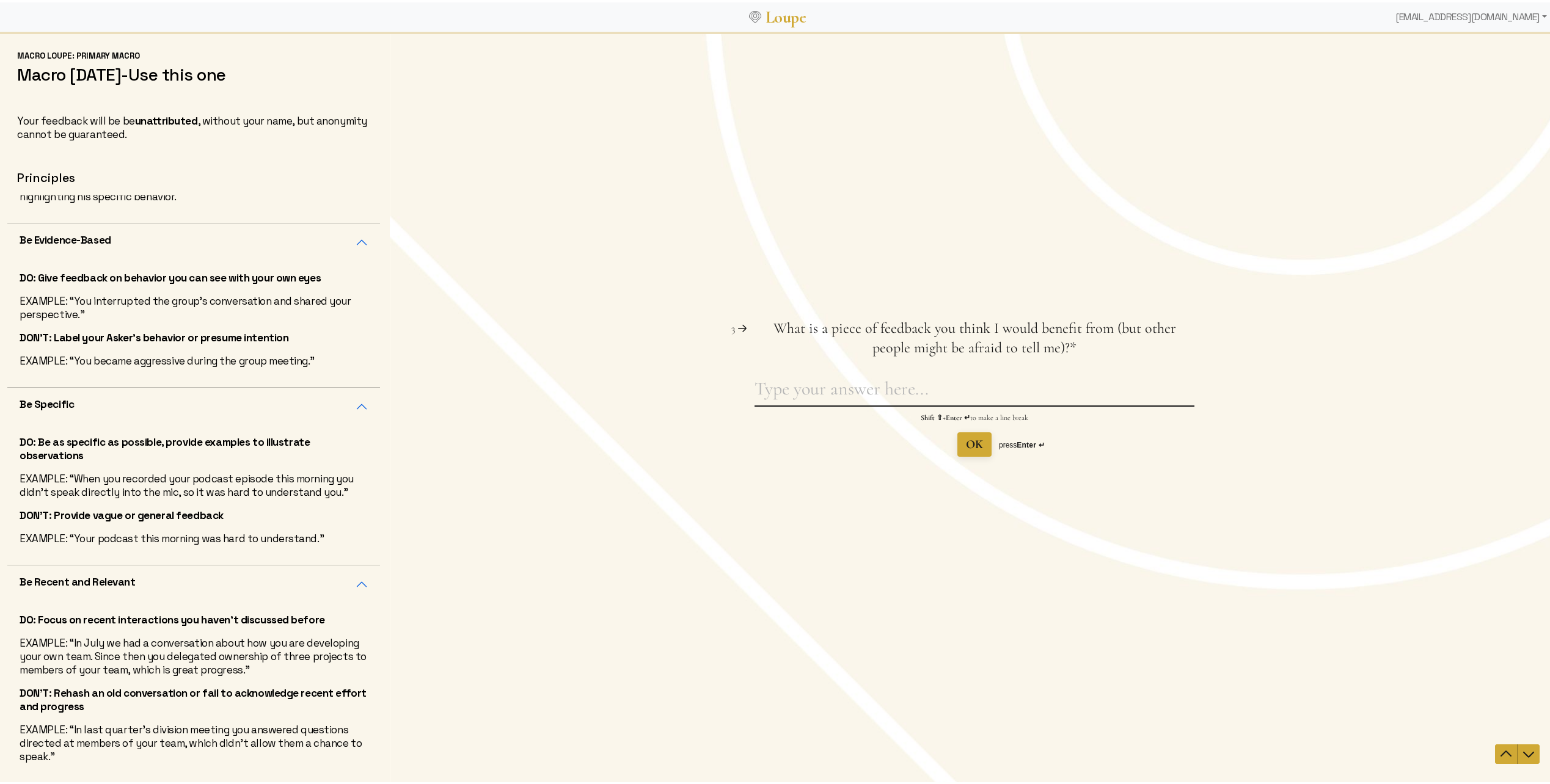
click at [874, 386] on textarea "What is a piece of feedback you think I would benefit from (but other people mi…" at bounding box center [974, 391] width 440 height 28
type textarea "demonstrating attention to detail on data driven tasks."
click at [966, 448] on span "OK" at bounding box center [974, 444] width 17 height 15
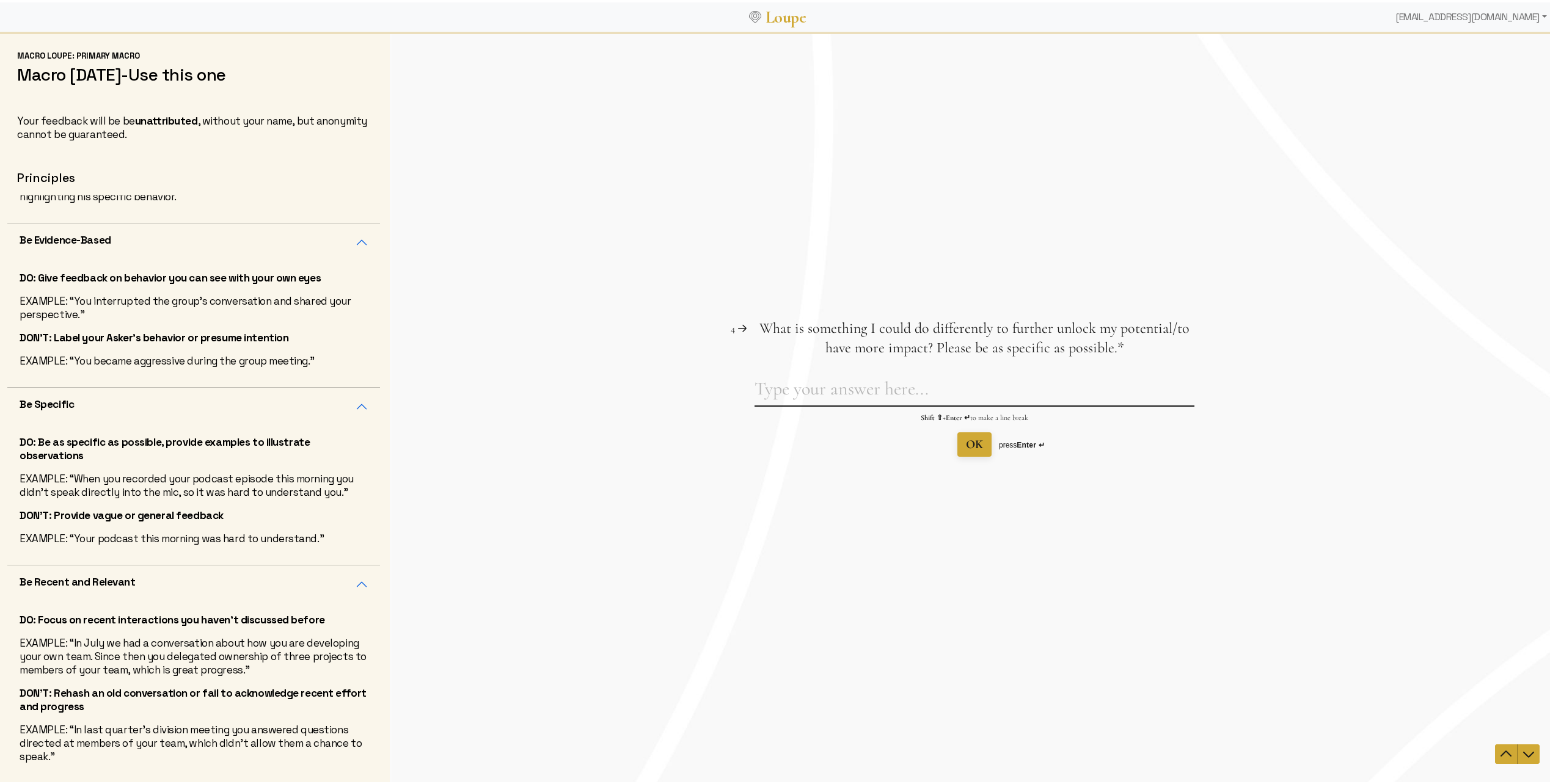
click at [1017, 389] on textarea "What is something I could do differently to further unlock my potential/to have…" at bounding box center [974, 391] width 440 height 28
type textarea "B"
type textarea "O"
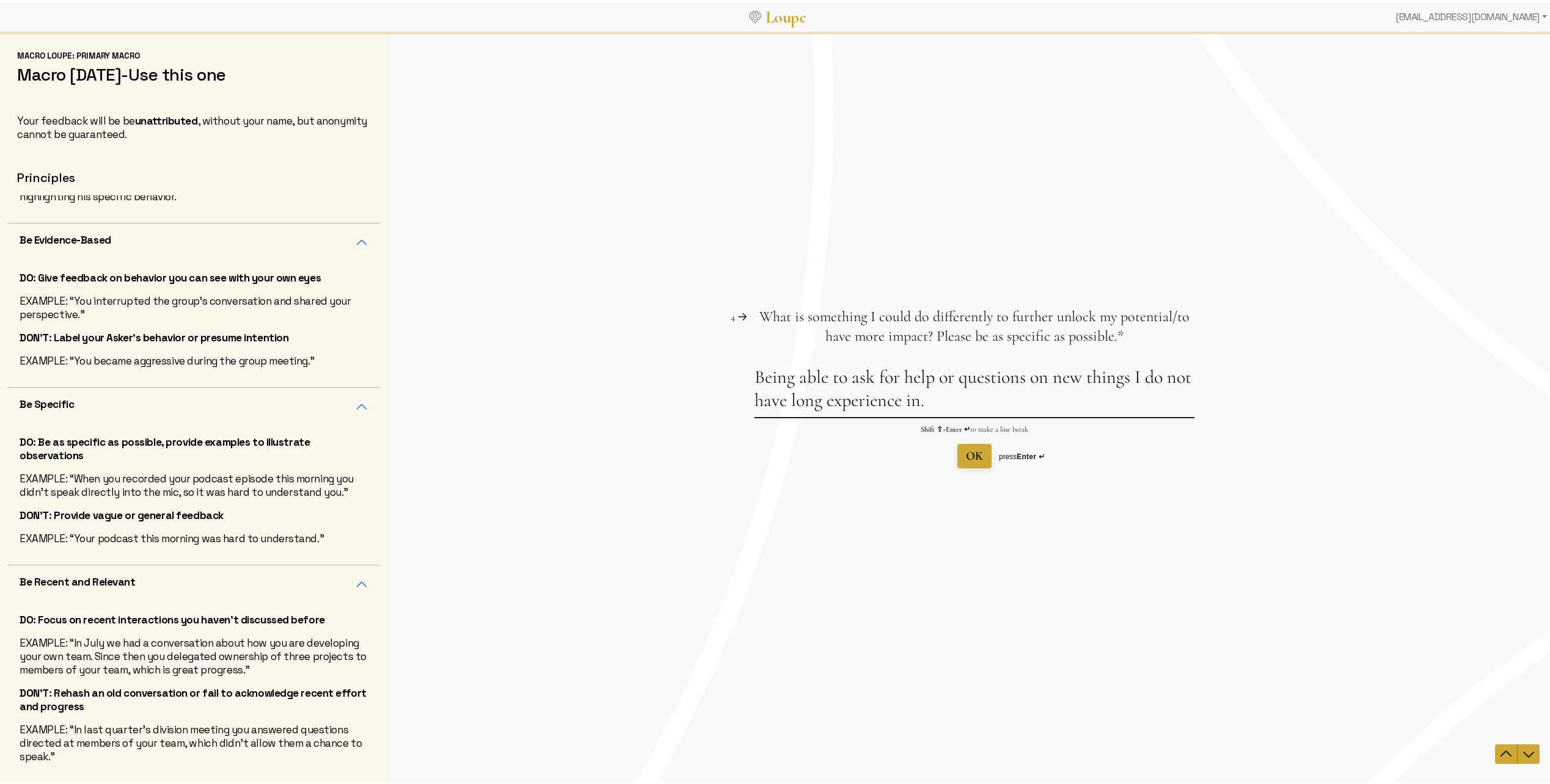
type textarea "Being able to ask for help or questions on new things I do not have long experi…"
click at [966, 460] on span "OK" at bounding box center [974, 455] width 17 height 15
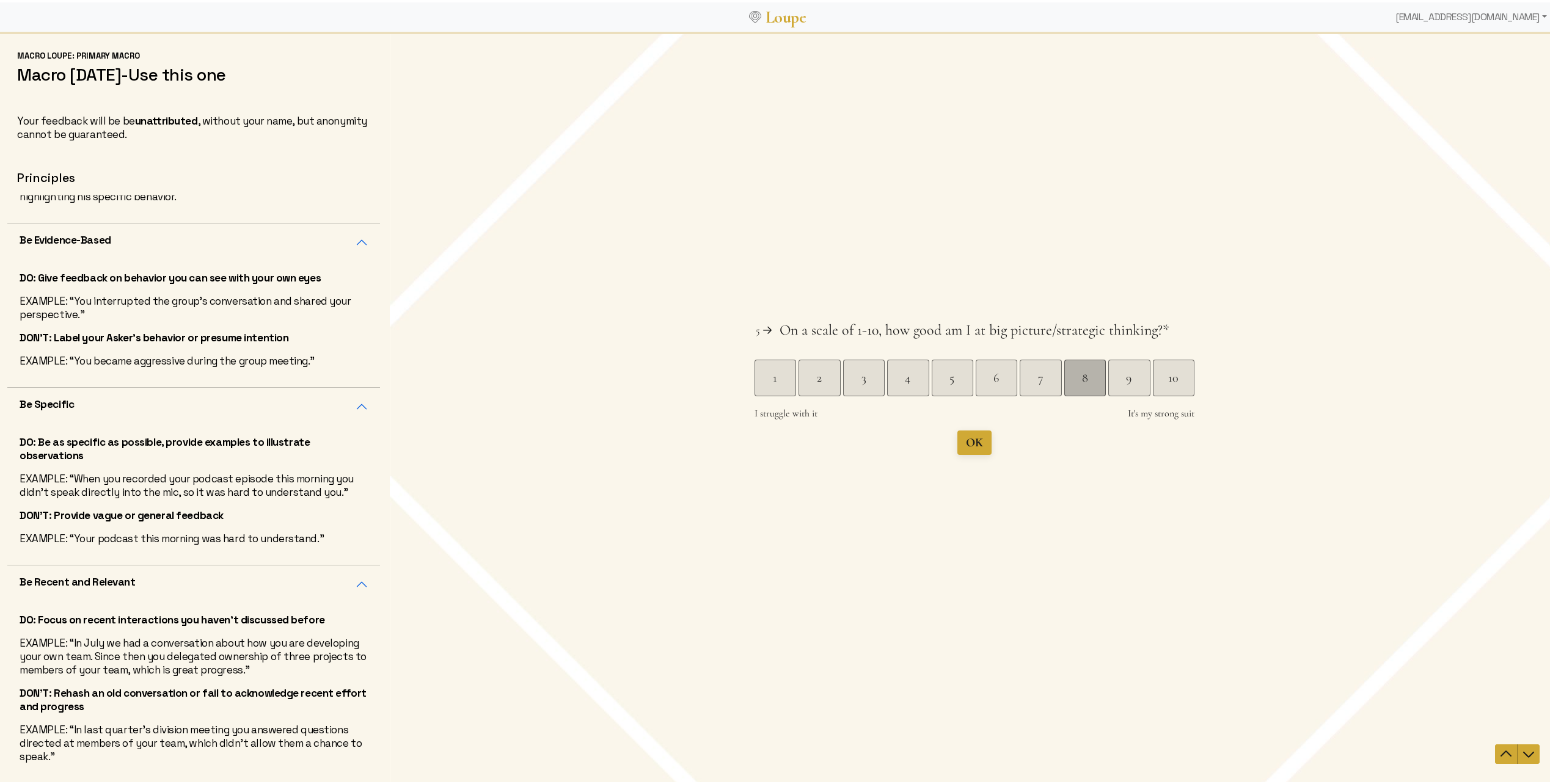
click at [1076, 377] on div "8" at bounding box center [1084, 377] width 41 height 17
click at [980, 444] on button "OK" at bounding box center [974, 434] width 34 height 25
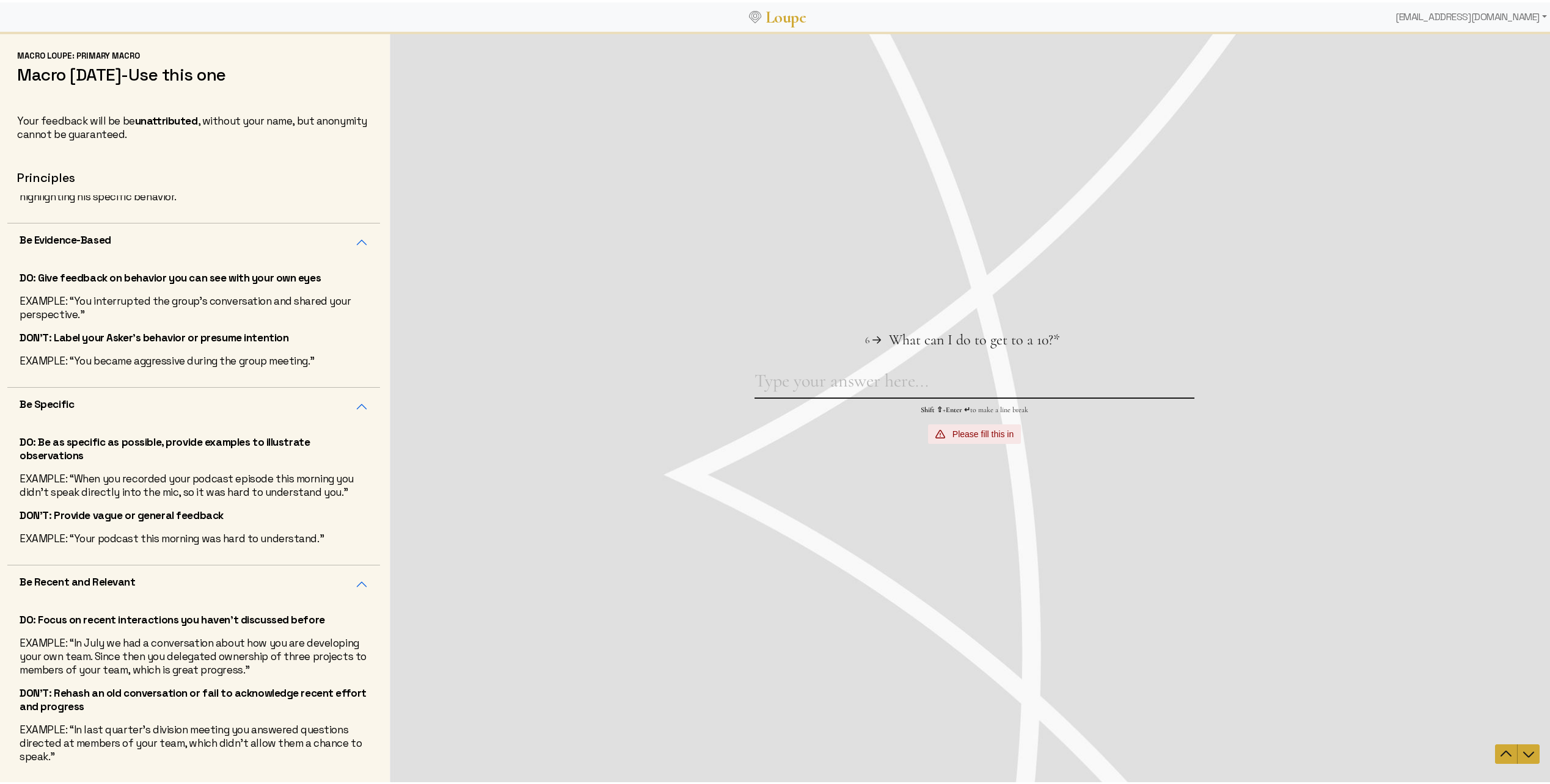
click at [1013, 391] on textarea "What can I do to get to a 10? This question is required." at bounding box center [974, 383] width 440 height 28
click at [1027, 381] on textarea "What can I do to get to a 10? This question is required." at bounding box center [974, 383] width 440 height 28
type textarea "building good rapport with our departments"
click at [966, 442] on span "OK" at bounding box center [974, 434] width 17 height 17
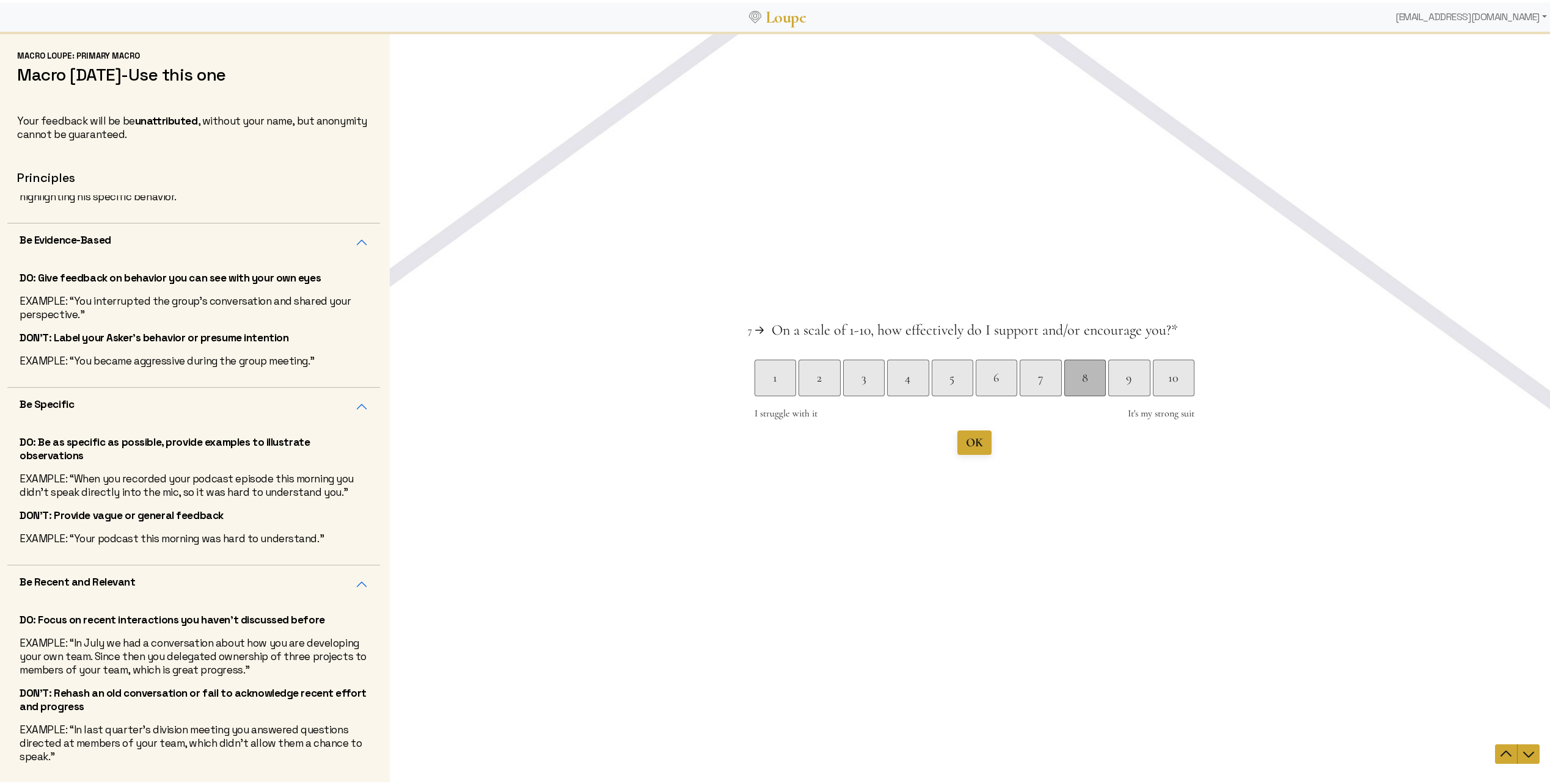
click at [1076, 377] on div "8" at bounding box center [1084, 377] width 41 height 17
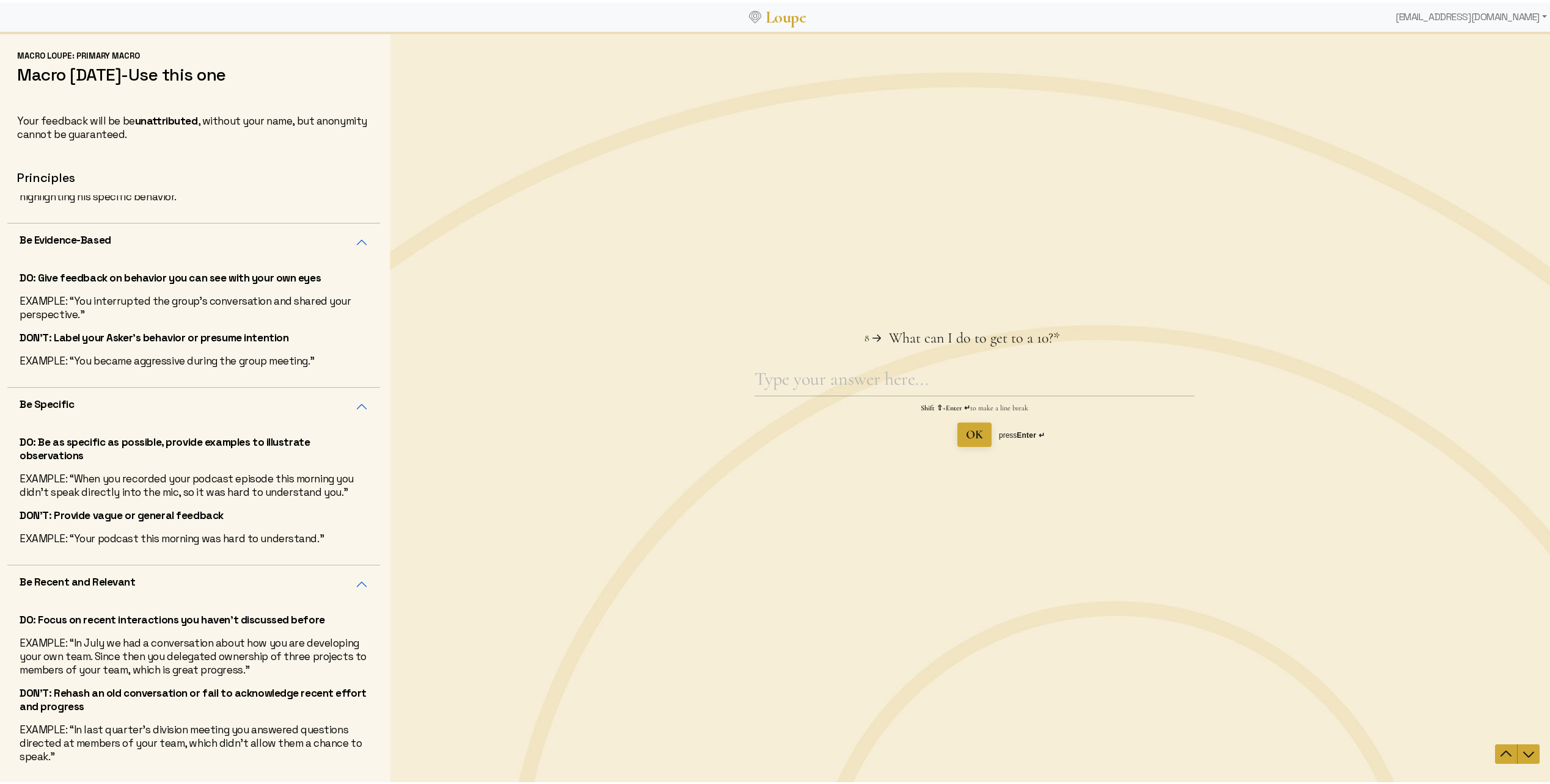
click at [976, 448] on div "Question 8 8 What can I do to get to a 10? This question is required. * Shift ⇧…" at bounding box center [974, 407] width 1169 height 197
click at [1022, 378] on textarea "What can I do to get to a 10? This question is required." at bounding box center [974, 381] width 440 height 28
type textarea "Taking time to get to know my teammates."
click at [972, 441] on span "OK" at bounding box center [974, 434] width 17 height 15
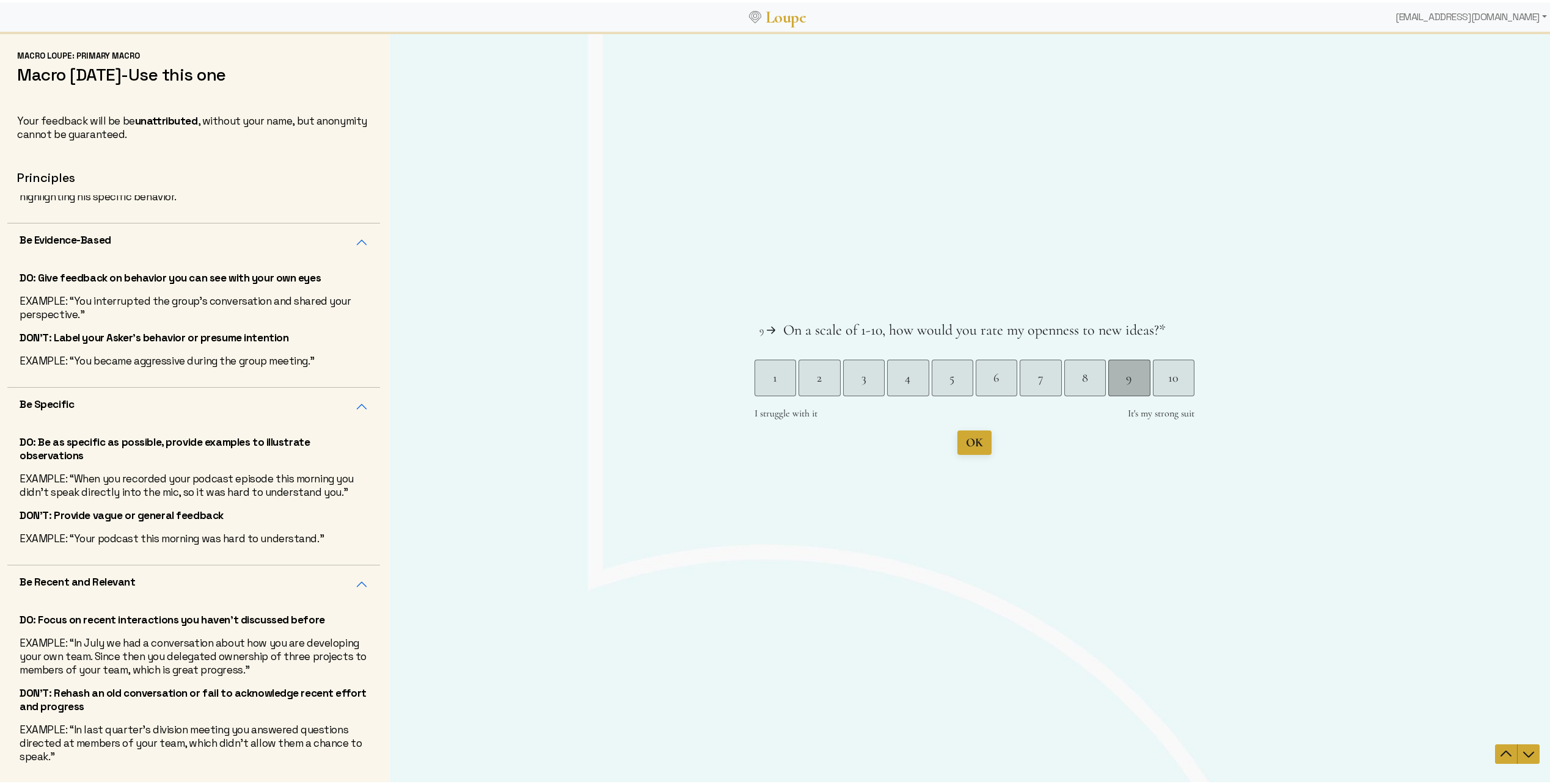
click at [1133, 381] on div "9" at bounding box center [1128, 377] width 41 height 17
click at [957, 442] on span "Submit" at bounding box center [974, 434] width 35 height 17
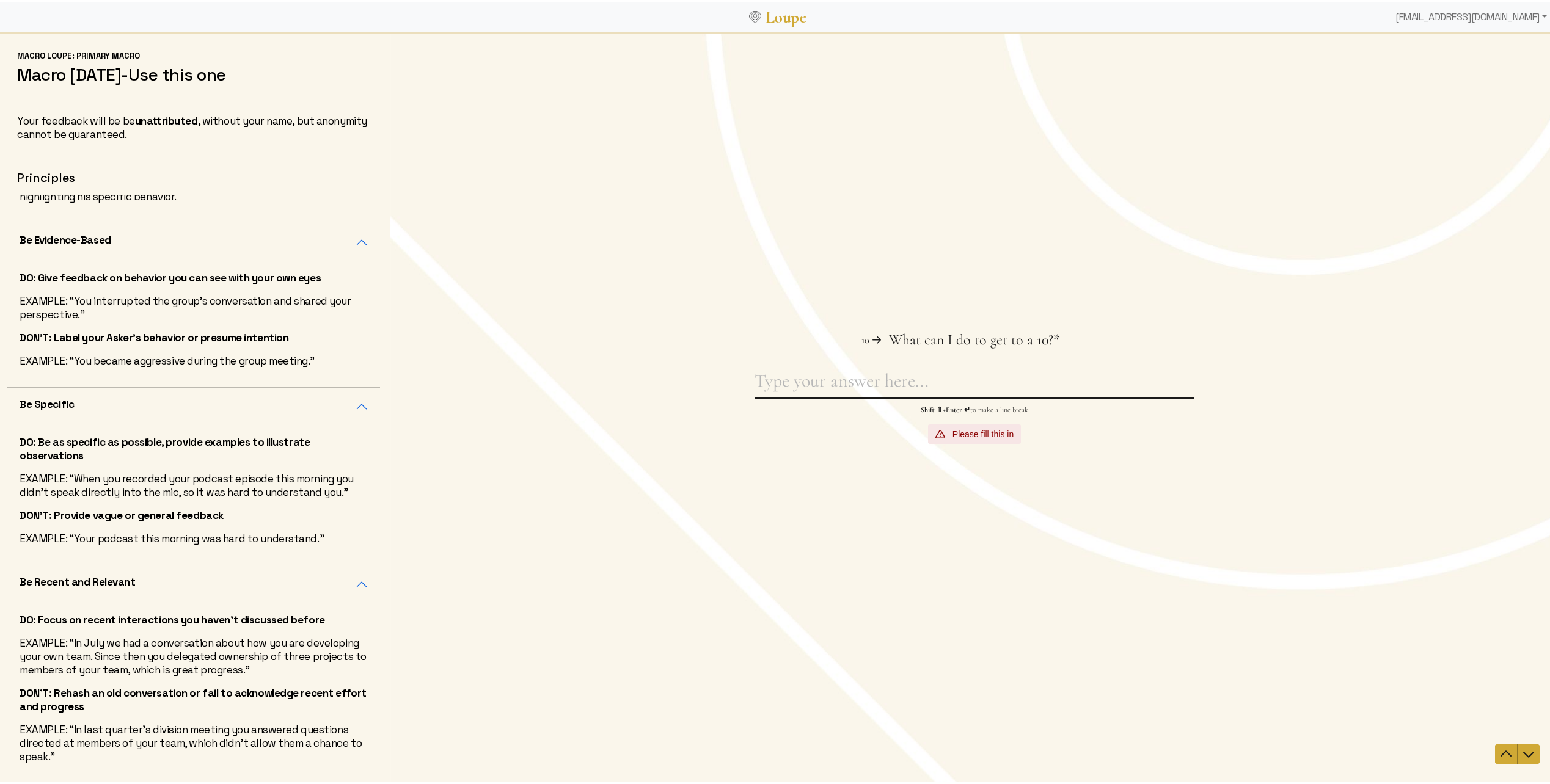
click at [963, 386] on textarea "What can I do to get to a 10? This question is required." at bounding box center [974, 383] width 440 height 28
type textarea "taking action on suggestions"
click at [975, 433] on span "Submit" at bounding box center [974, 434] width 35 height 15
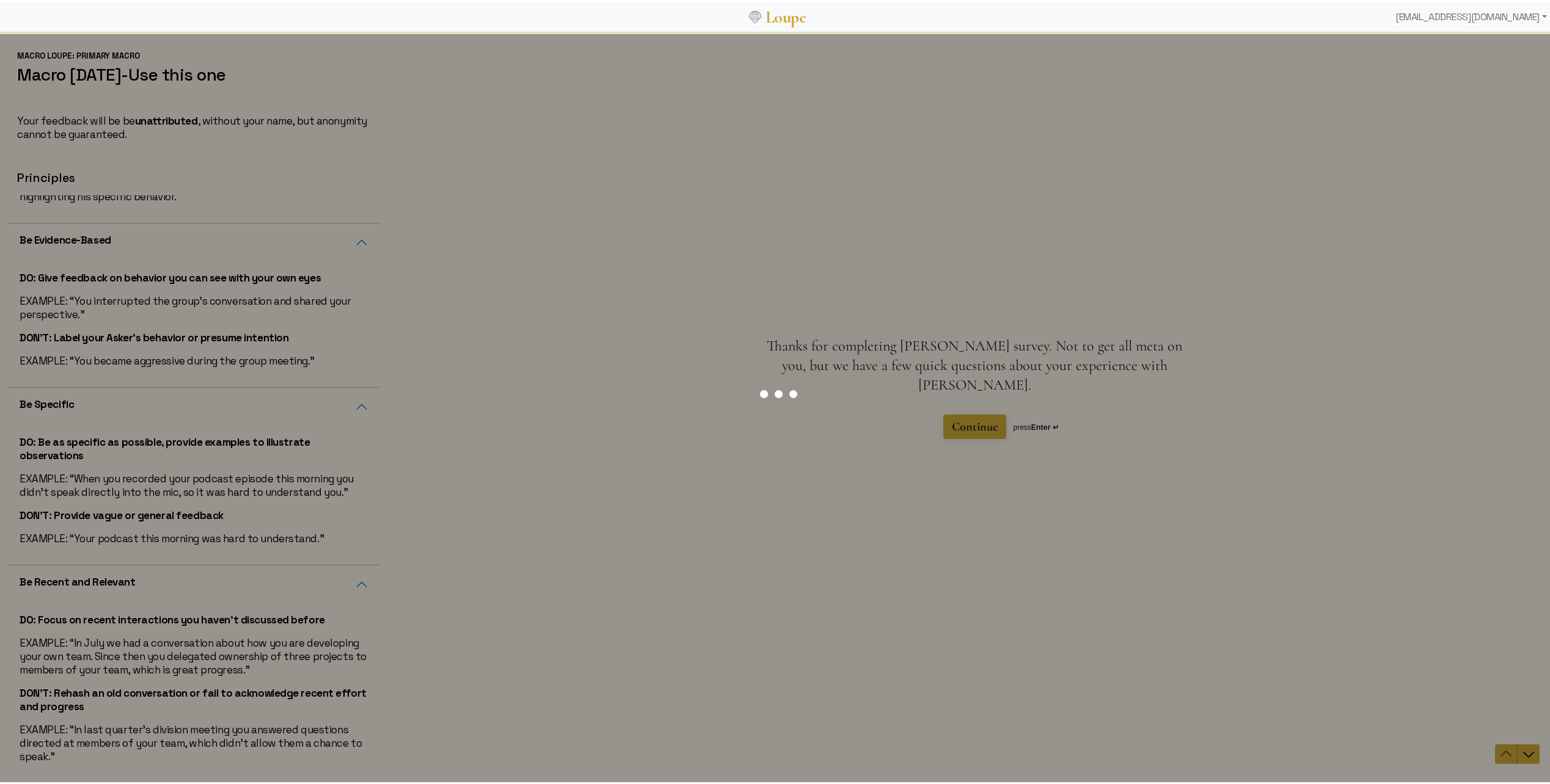
scroll to position [0, 0]
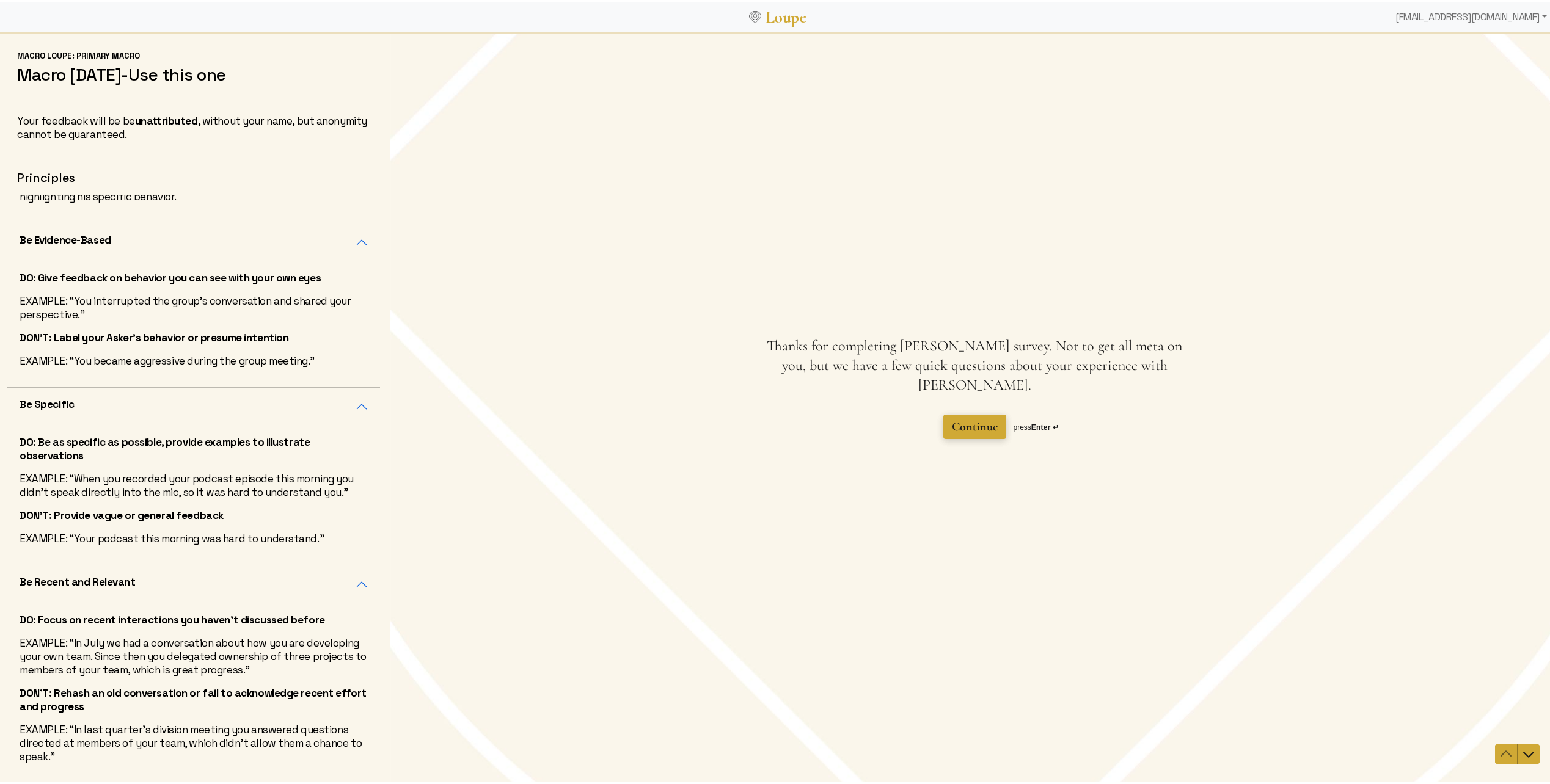
click at [976, 419] on span "Continue" at bounding box center [974, 426] width 46 height 15
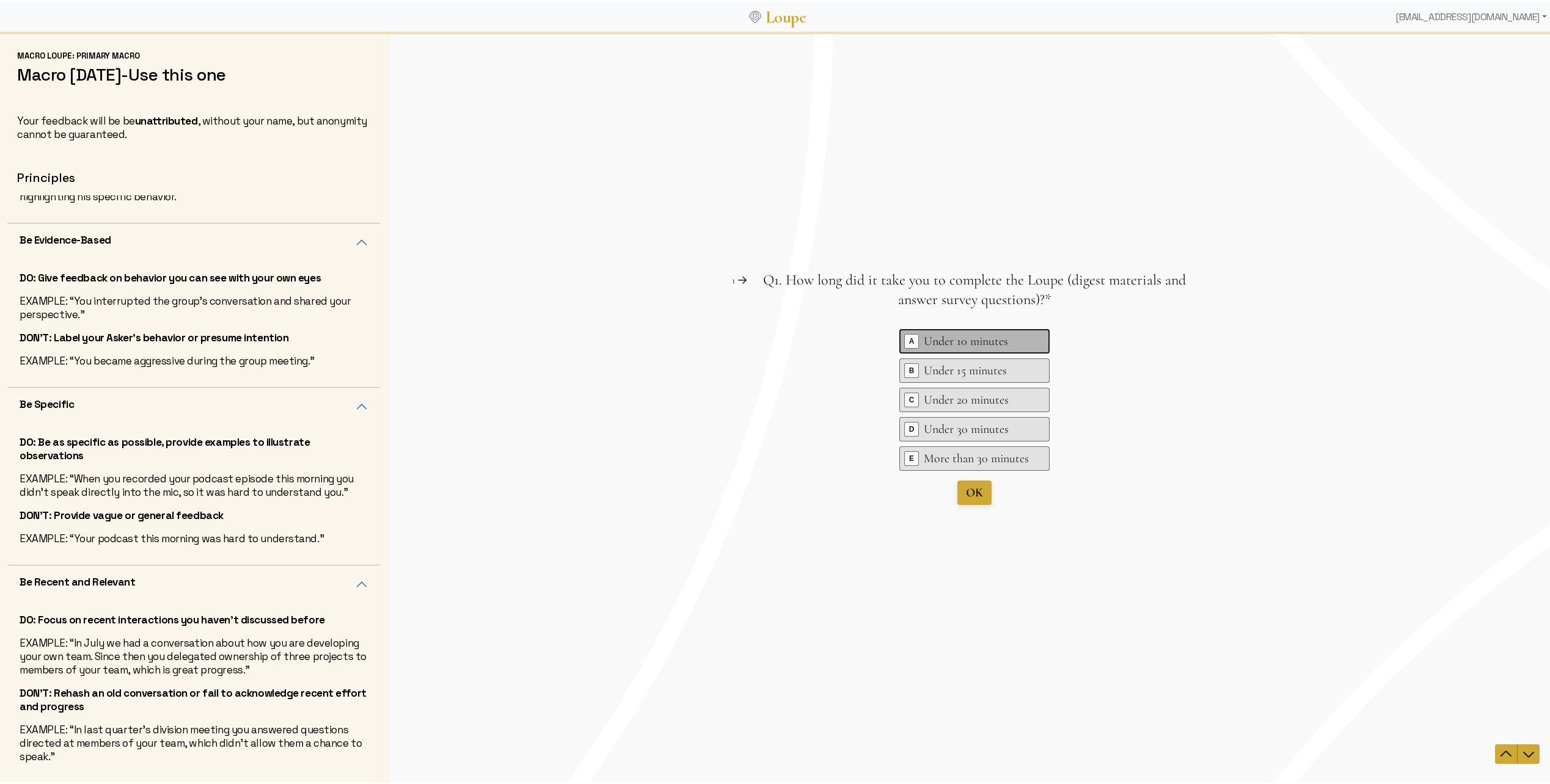
click at [989, 342] on div "Under 10 minutes" at bounding box center [976, 340] width 105 height 17
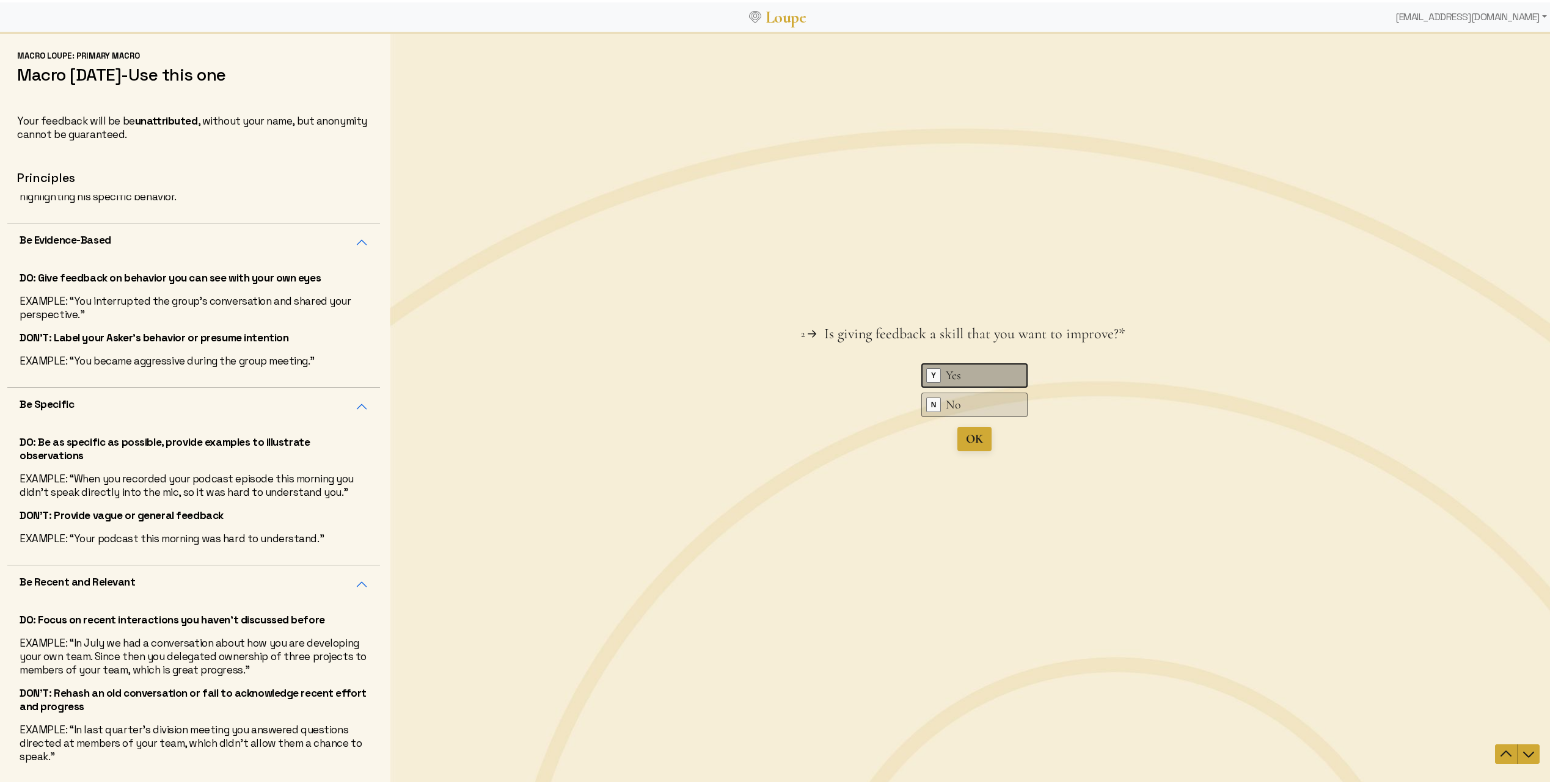
click at [987, 370] on div "Yes" at bounding box center [976, 375] width 61 height 17
click at [982, 382] on div "Yes" at bounding box center [976, 384] width 61 height 17
click at [981, 456] on button "OK" at bounding box center [974, 448] width 34 height 25
click at [1005, 380] on div "Key Y Yes" at bounding box center [974, 386] width 106 height 25
click at [975, 450] on span "Submit" at bounding box center [974, 444] width 35 height 15
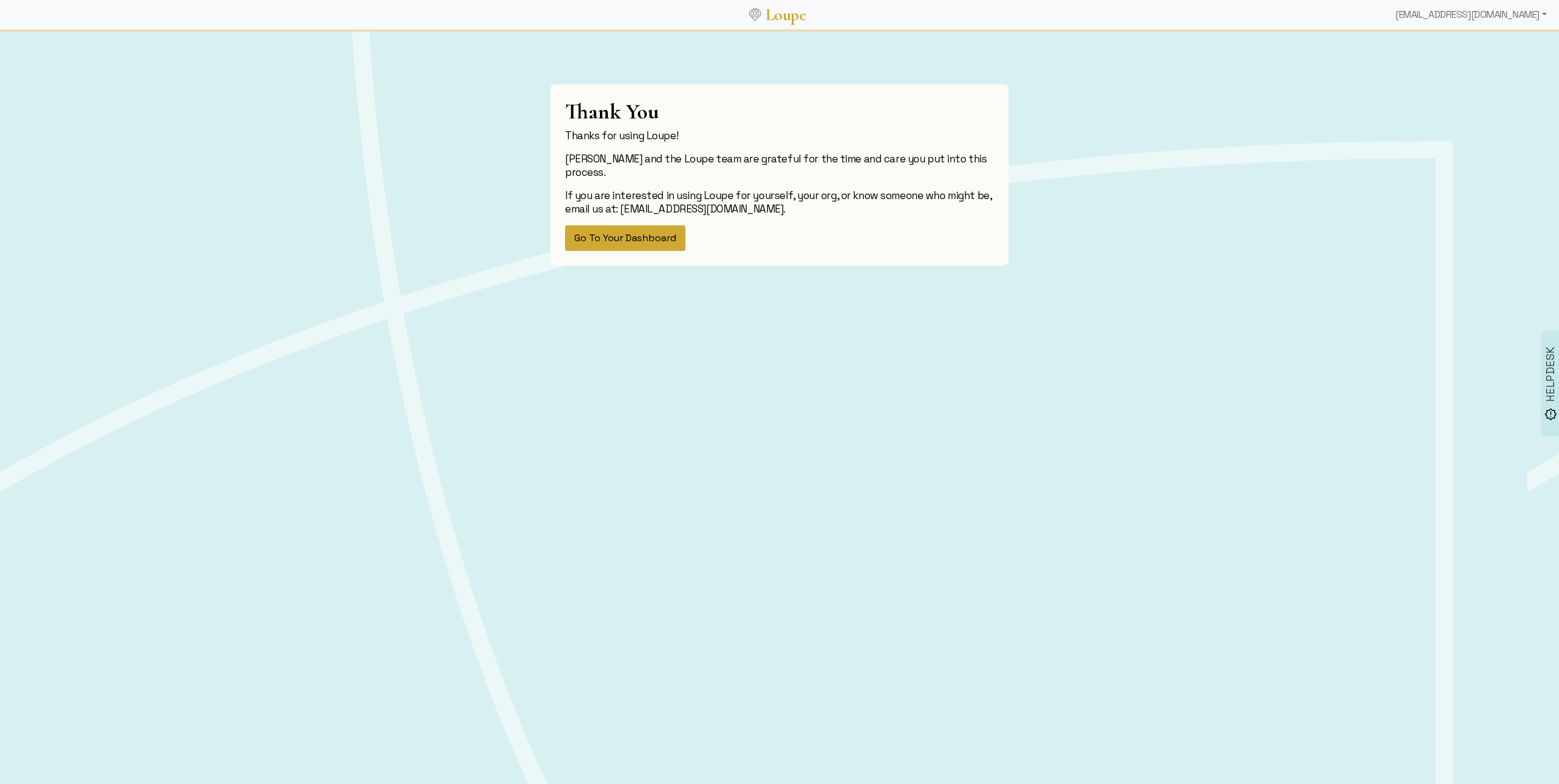
click at [625, 235] on button "Go To Your Dashboard" at bounding box center [625, 238] width 121 height 26
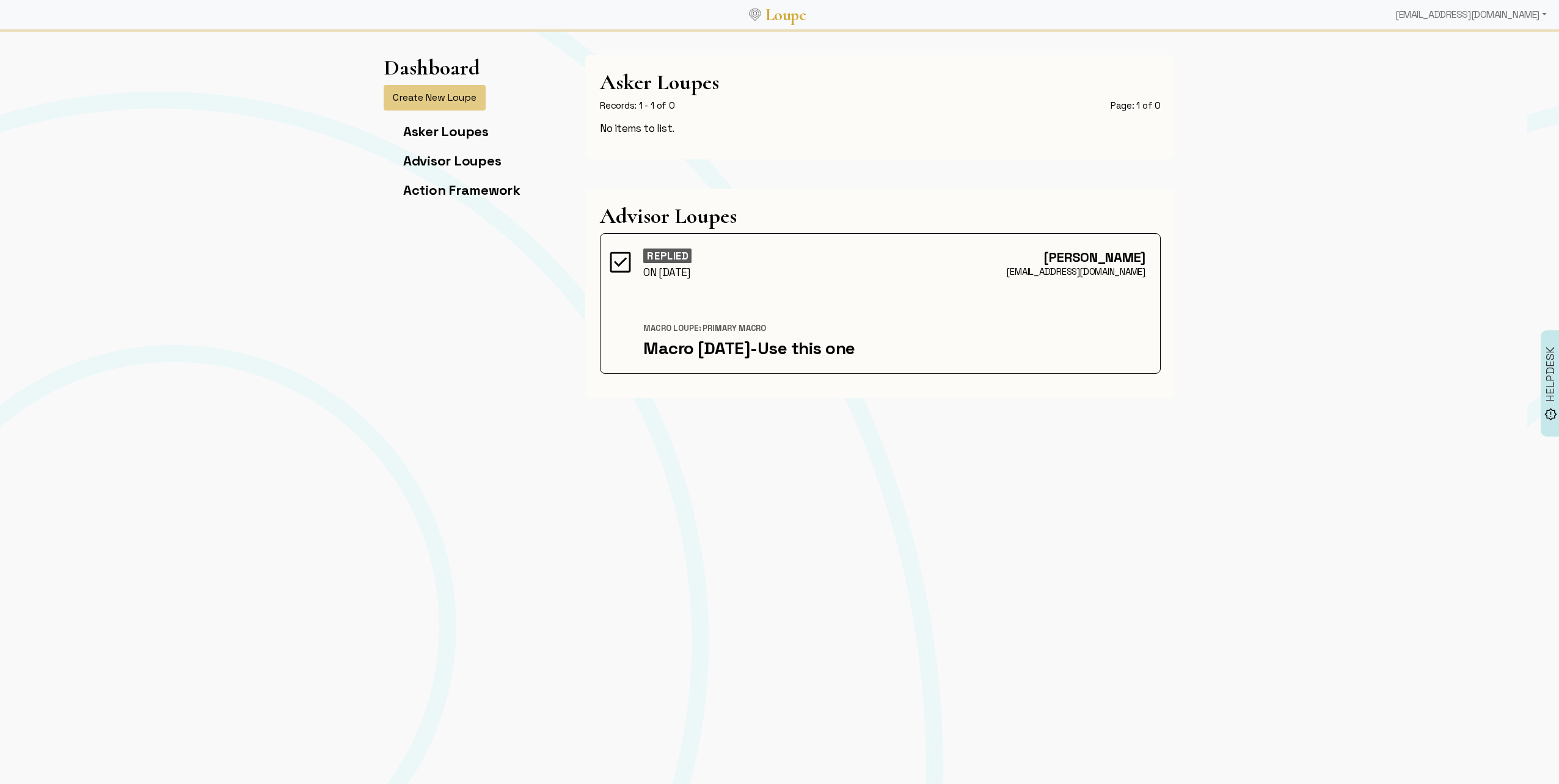
click at [727, 353] on div "Macro [DATE]-Use this one" at bounding box center [894, 348] width 502 height 21
